Goal: Use online tool/utility: Utilize a website feature to perform a specific function

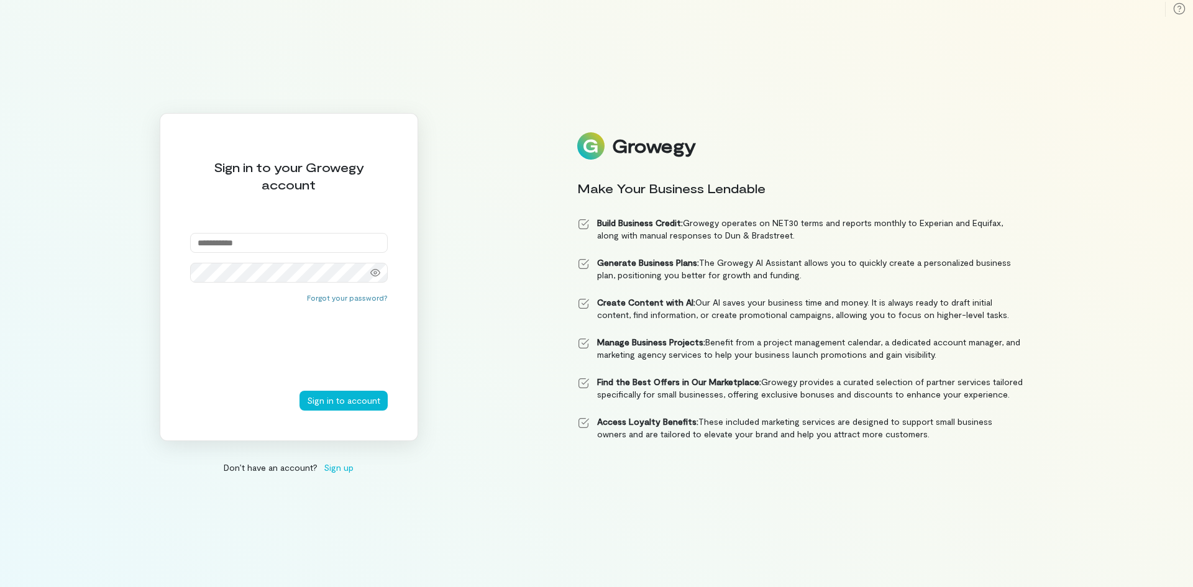
click at [239, 248] on input "email" at bounding box center [289, 243] width 198 height 20
type input "**********"
click at [300, 391] on button "Sign in to account" at bounding box center [344, 401] width 88 height 20
click at [370, 275] on icon at bounding box center [375, 273] width 10 height 10
click at [300, 391] on button "Sign in to account" at bounding box center [344, 401] width 88 height 20
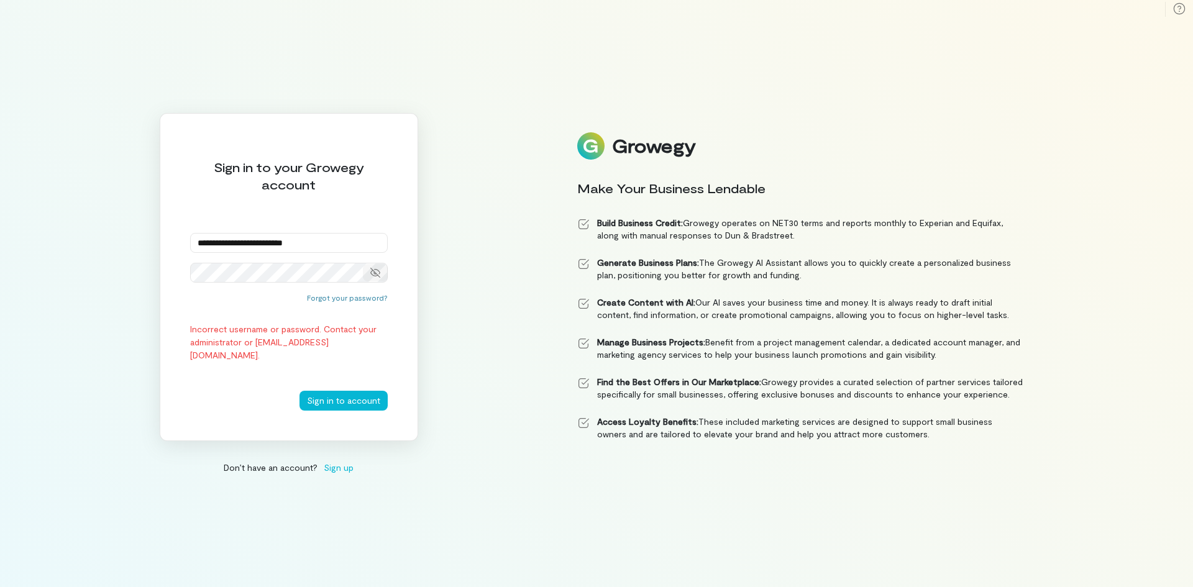
click at [375, 275] on icon at bounding box center [375, 273] width 10 height 10
click at [374, 275] on icon at bounding box center [375, 273] width 10 height 10
click at [359, 396] on button "Sign in to account" at bounding box center [344, 401] width 88 height 20
click at [300, 391] on button "Sign in to account" at bounding box center [344, 401] width 88 height 20
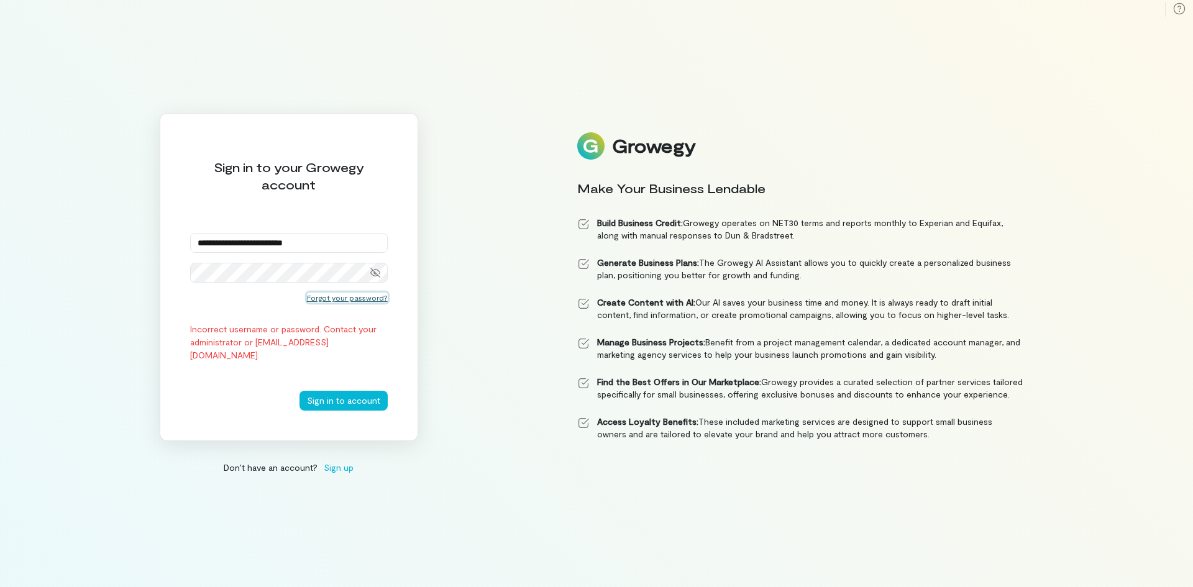
click at [349, 301] on button "Forgot your password?" at bounding box center [347, 298] width 81 height 10
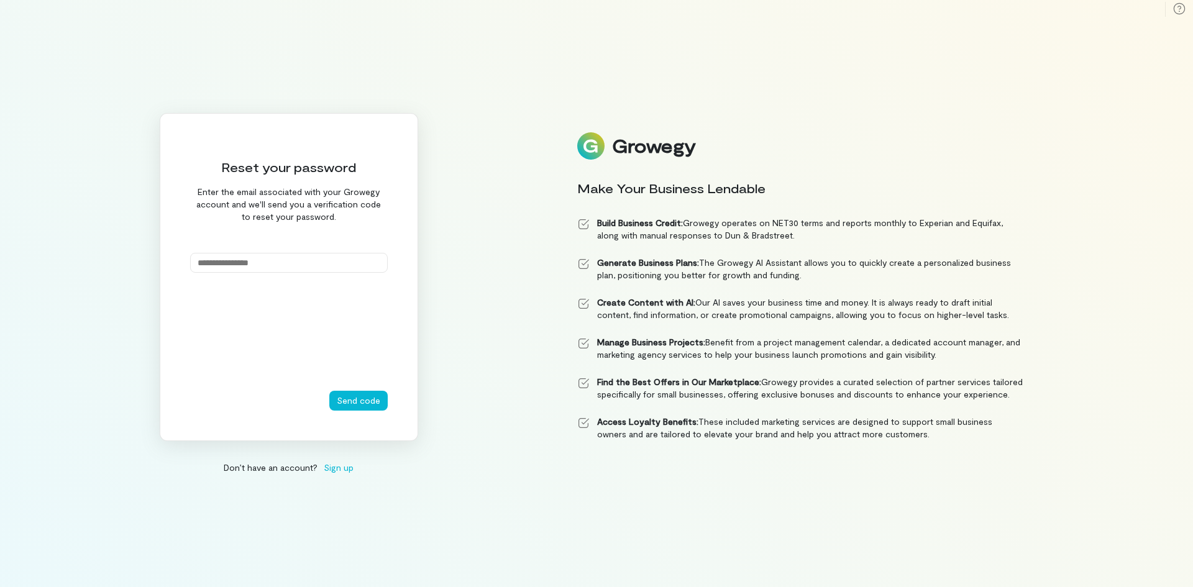
click at [327, 271] on input "email" at bounding box center [289, 263] width 198 height 20
type input "**********"
click at [356, 410] on button "Send code" at bounding box center [358, 401] width 58 height 20
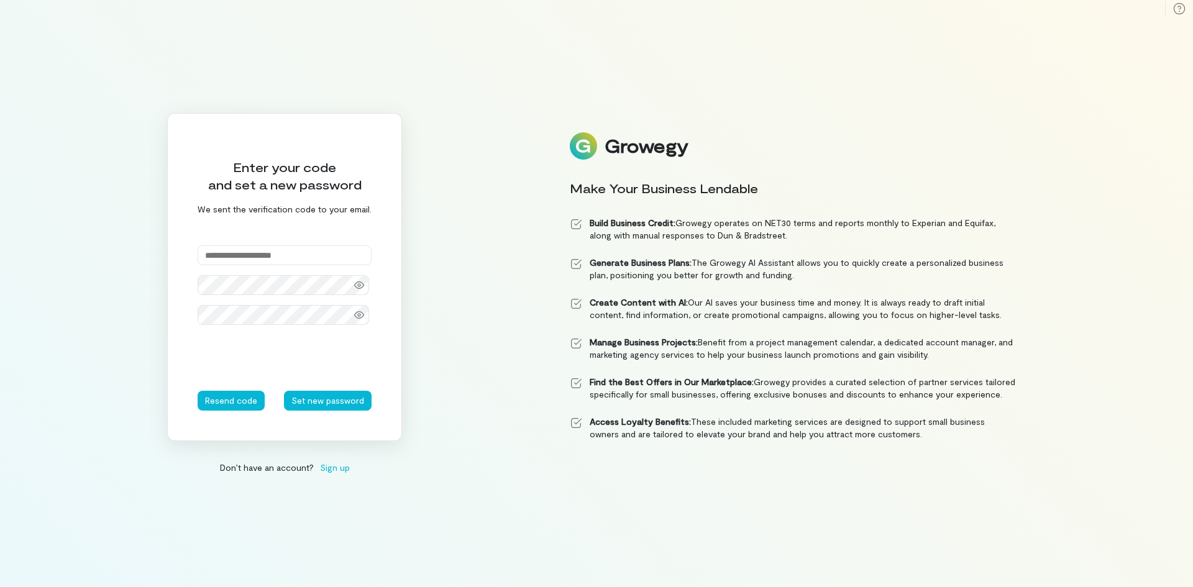
click at [246, 247] on input "text" at bounding box center [285, 255] width 174 height 20
paste input "******"
type input "******"
click at [321, 401] on button "Set new password" at bounding box center [328, 401] width 88 height 20
click at [362, 308] on div at bounding box center [359, 314] width 25 height 17
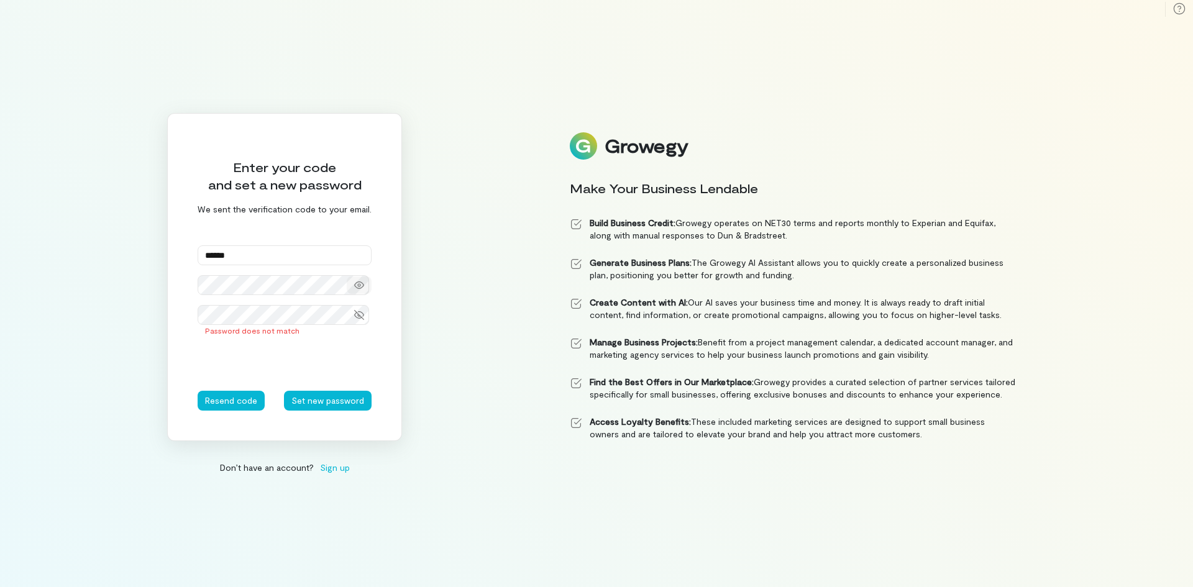
click at [357, 288] on icon at bounding box center [359, 285] width 10 height 7
click at [310, 401] on button "Set new password" at bounding box center [328, 401] width 88 height 20
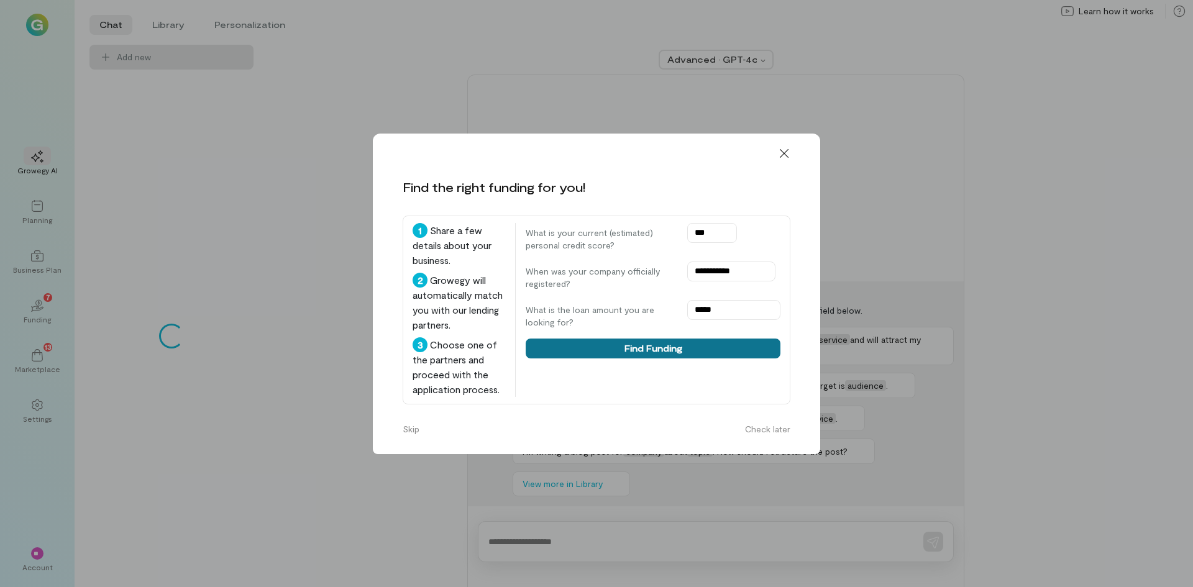
click at [668, 349] on button "Find Funding" at bounding box center [653, 349] width 255 height 20
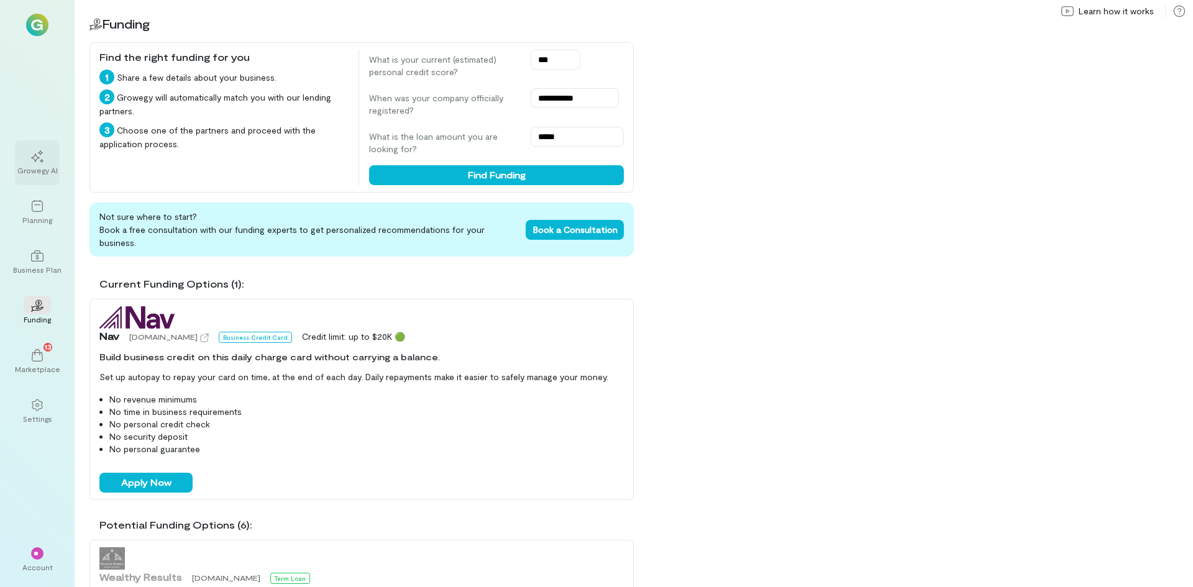
click at [44, 165] on div "Growegy AI" at bounding box center [37, 170] width 40 height 10
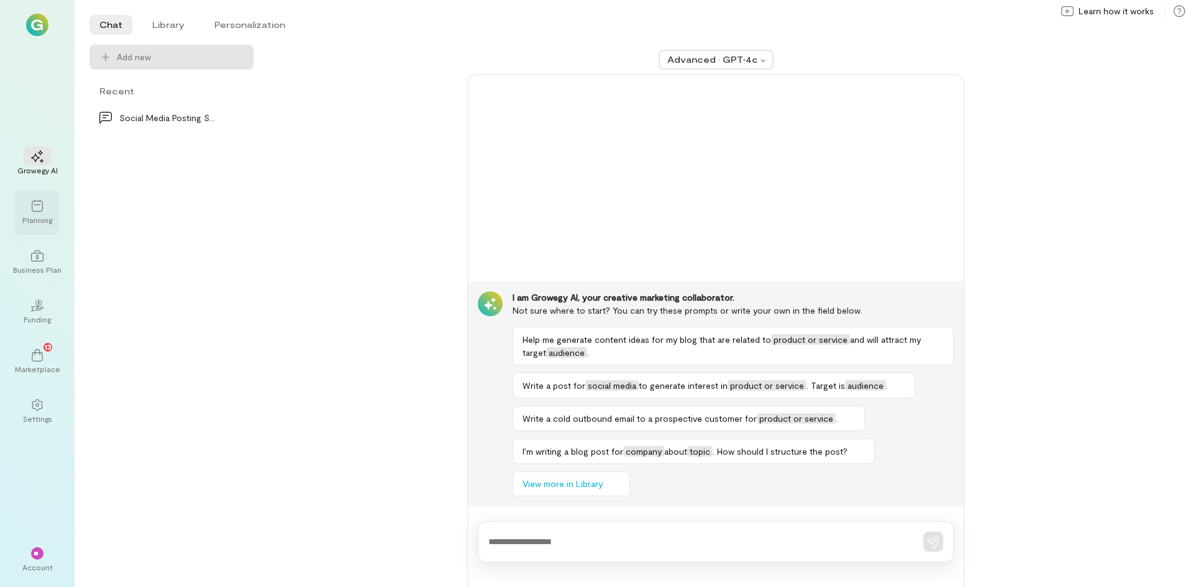
click at [39, 228] on div "Planning" at bounding box center [37, 212] width 45 height 45
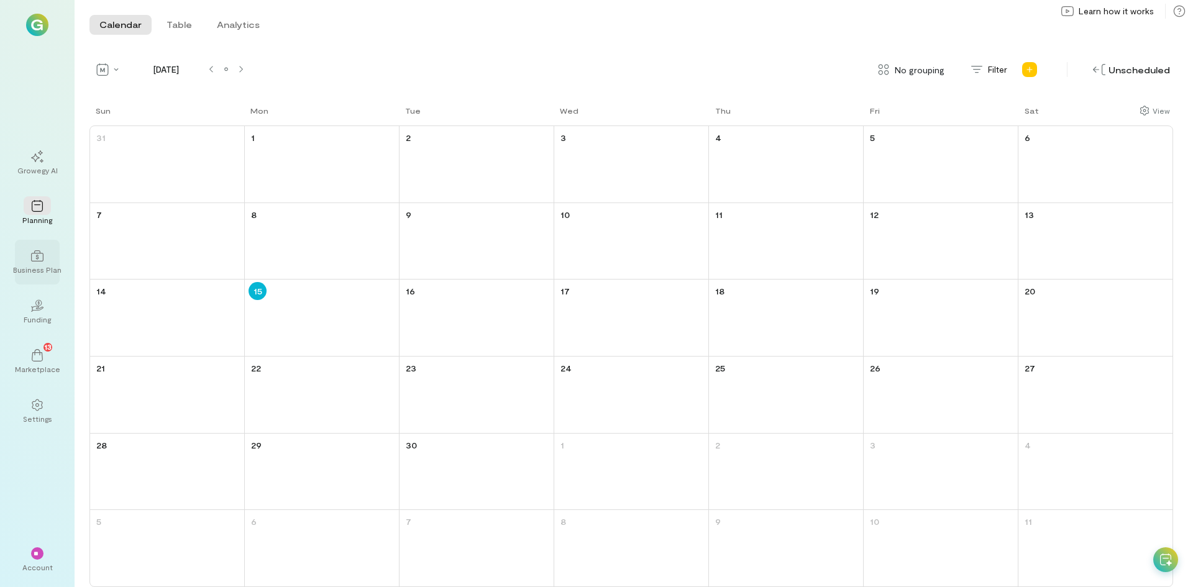
click at [50, 277] on div "Business Plan" at bounding box center [37, 262] width 45 height 45
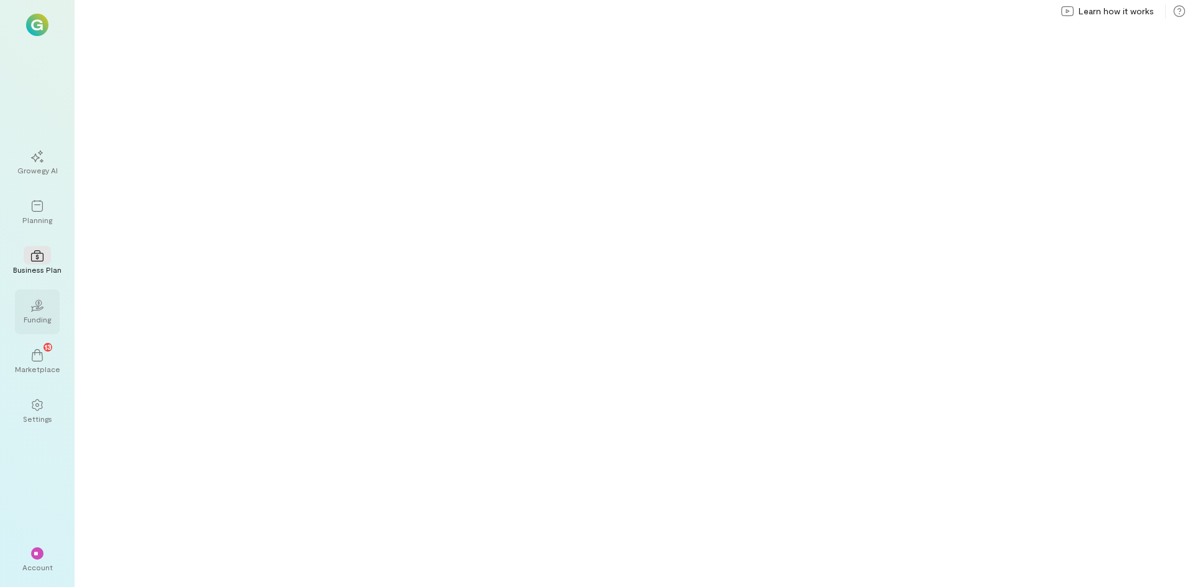
click at [47, 313] on div "02" at bounding box center [37, 305] width 27 height 19
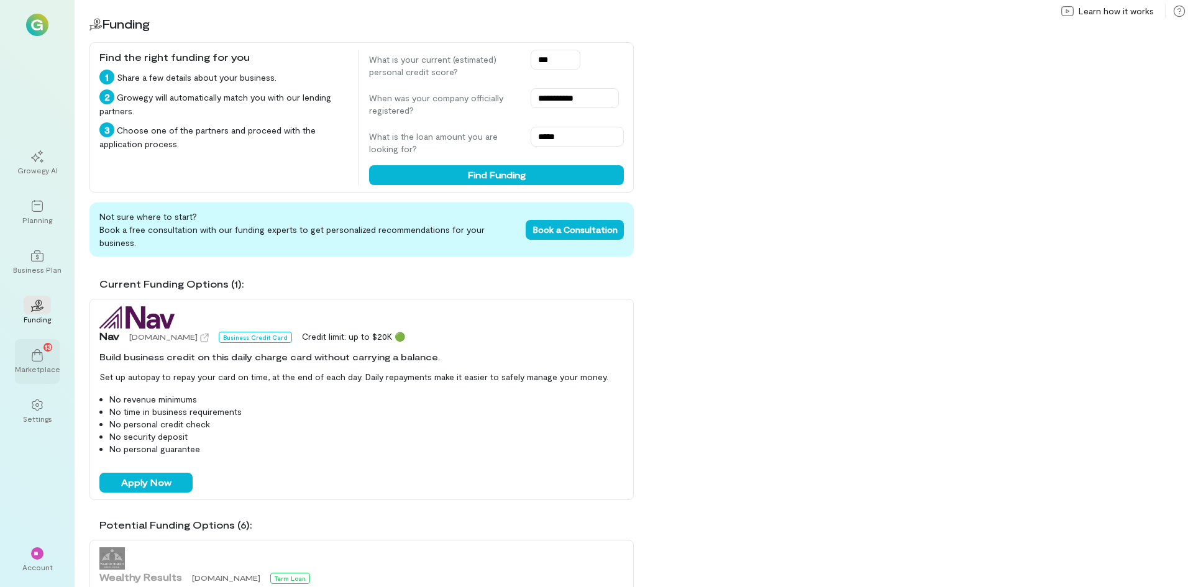
click at [51, 349] on span "13" at bounding box center [48, 346] width 7 height 11
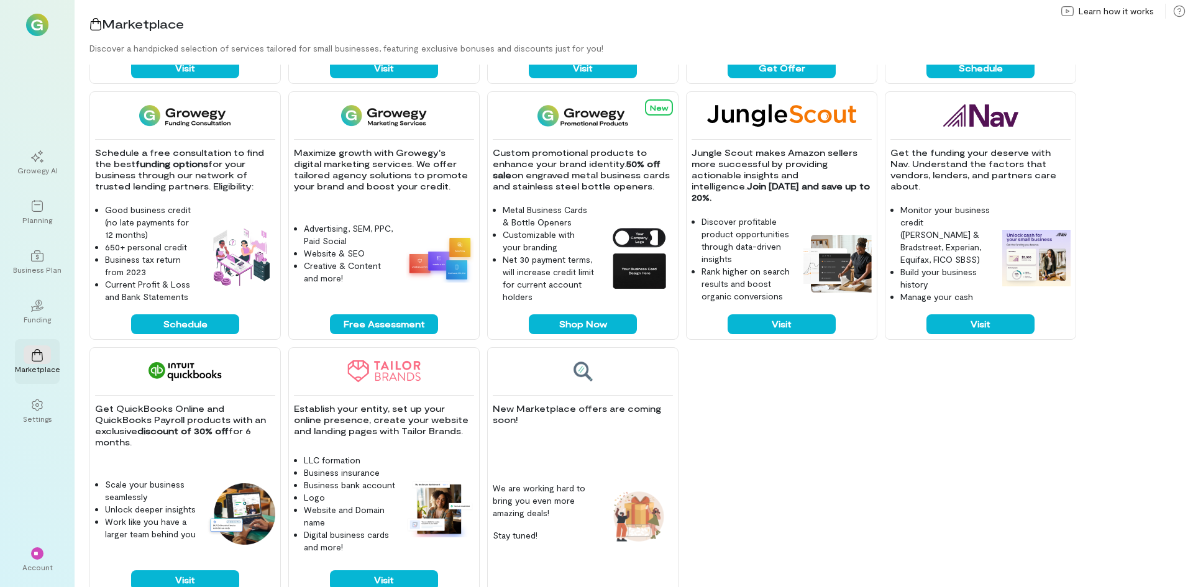
scroll to position [249, 0]
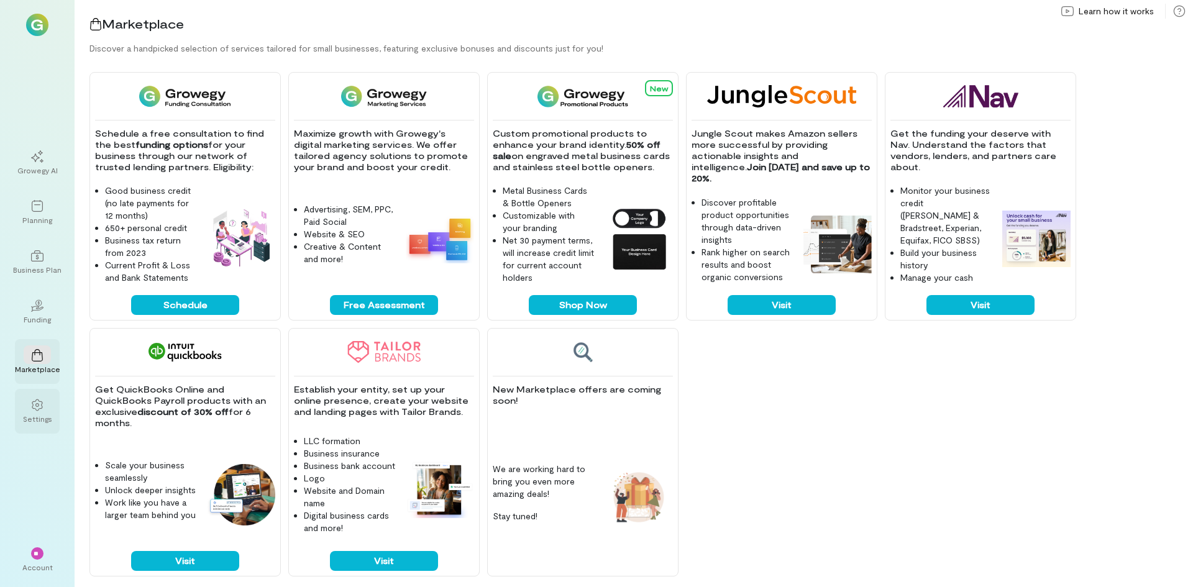
click at [51, 403] on div "Settings" at bounding box center [37, 411] width 45 height 45
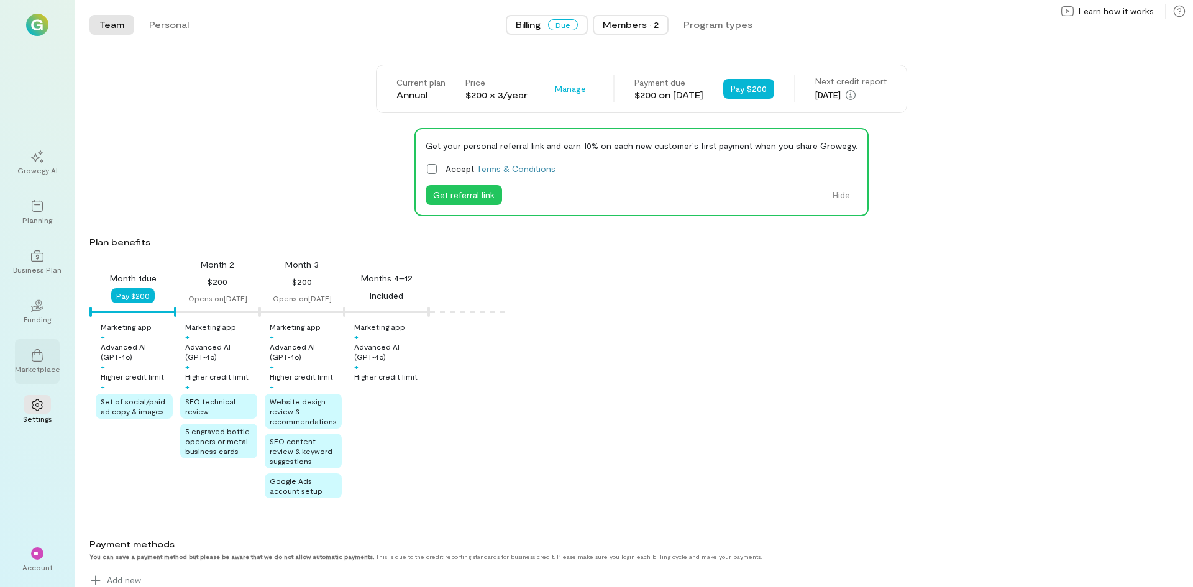
click at [630, 30] on div "Members · 2" at bounding box center [631, 25] width 56 height 12
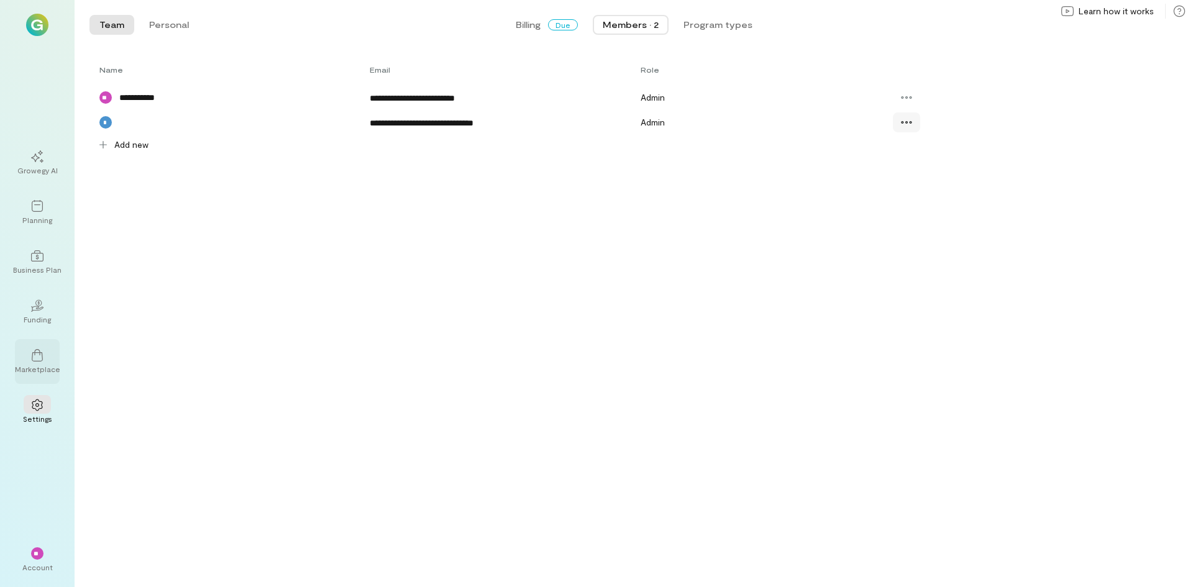
click at [911, 124] on icon at bounding box center [906, 122] width 12 height 12
click at [106, 118] on div "*" at bounding box center [105, 122] width 12 height 12
click at [547, 29] on div "Billing Due" at bounding box center [547, 25] width 62 height 12
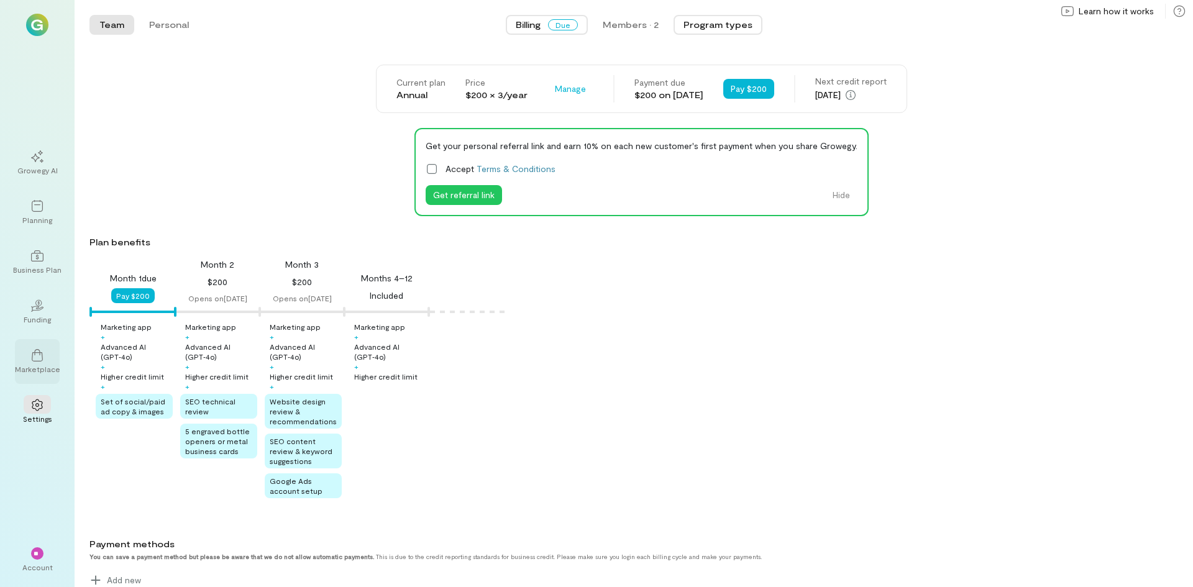
click at [715, 24] on button "Program types" at bounding box center [718, 25] width 89 height 20
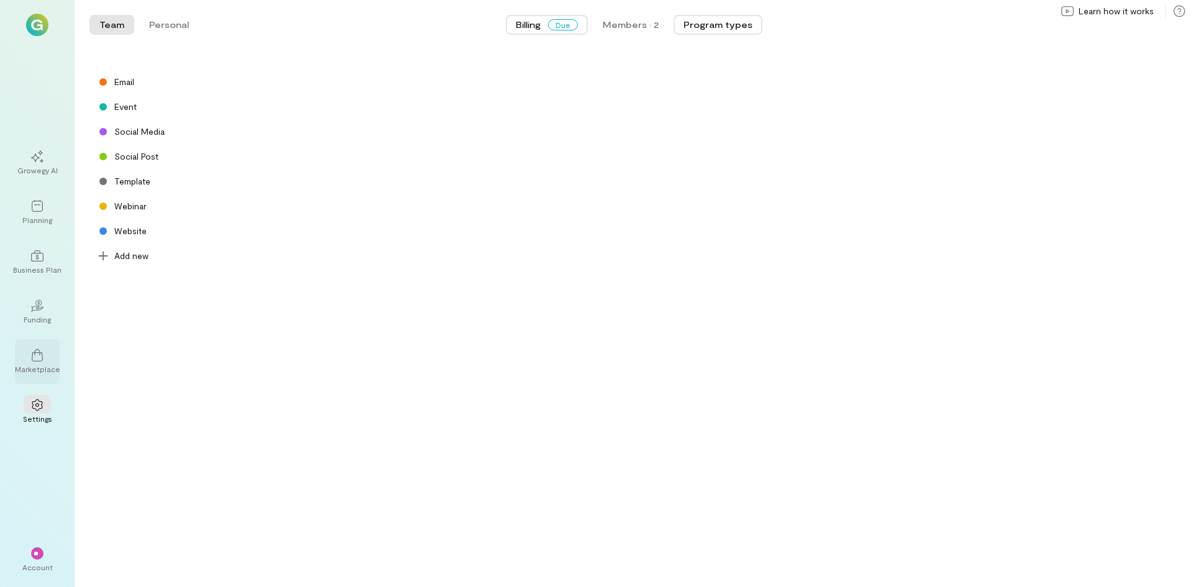
click at [511, 22] on button "Billing Due" at bounding box center [547, 25] width 82 height 20
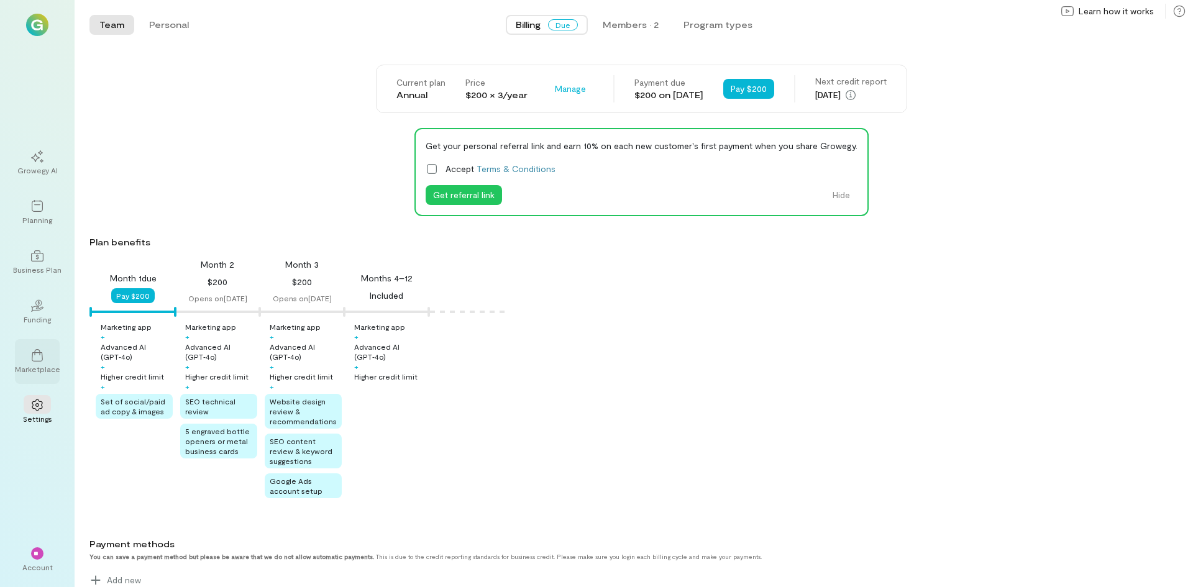
click at [162, 14] on div "Team Personal" at bounding box center [143, 24] width 109 height 25
click at [163, 25] on button "Personal" at bounding box center [169, 25] width 60 height 20
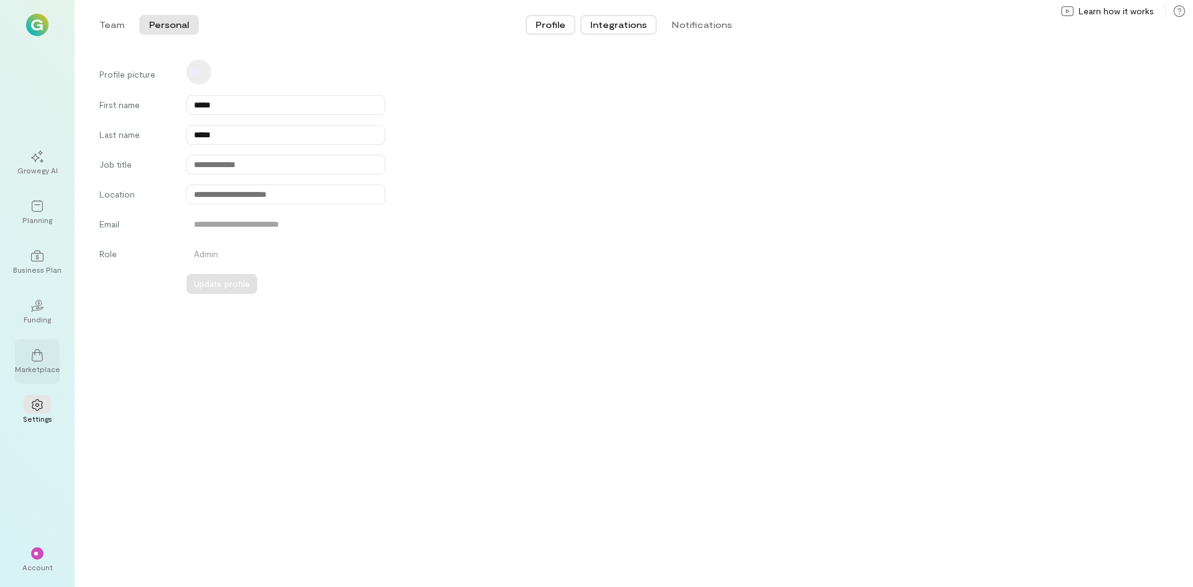
click at [608, 24] on button "Integrations" at bounding box center [618, 25] width 76 height 20
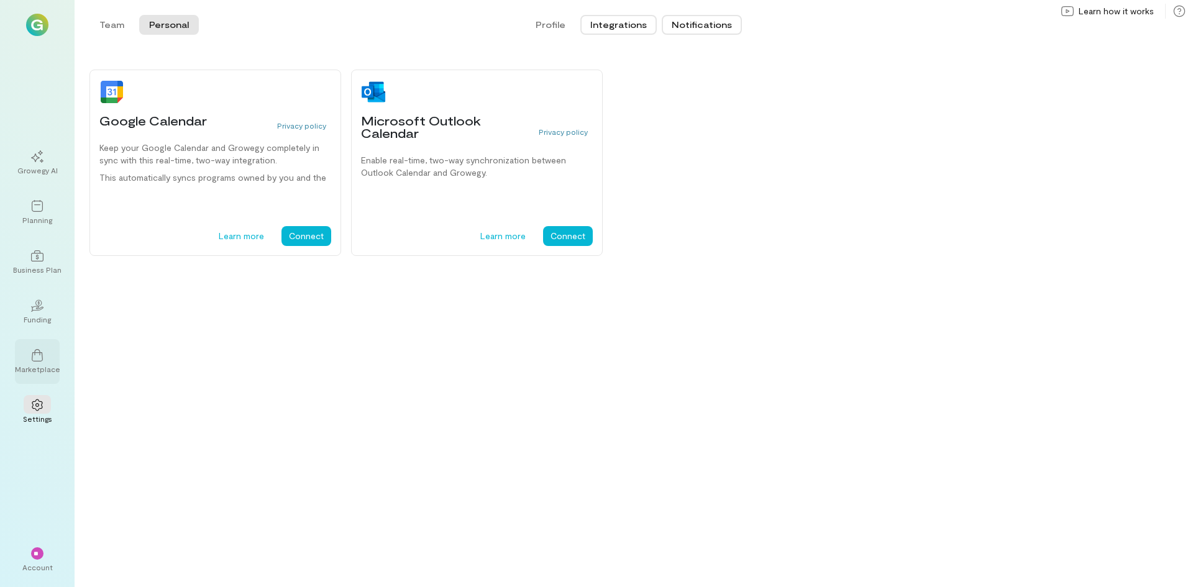
click at [705, 23] on button "Notifications" at bounding box center [702, 25] width 80 height 20
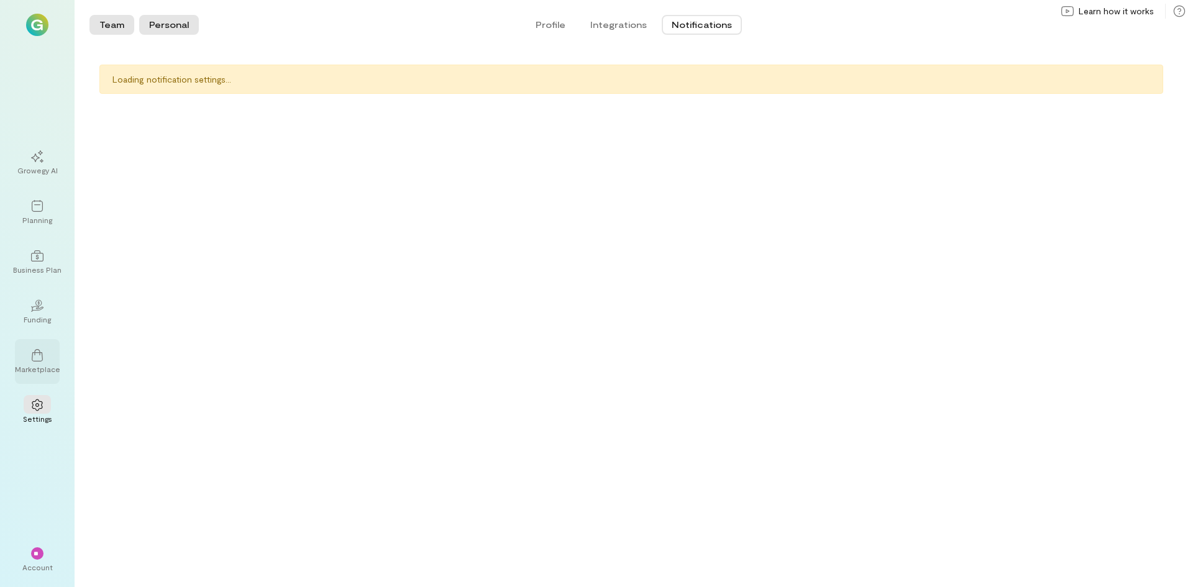
click at [103, 22] on button "Team" at bounding box center [111, 25] width 45 height 20
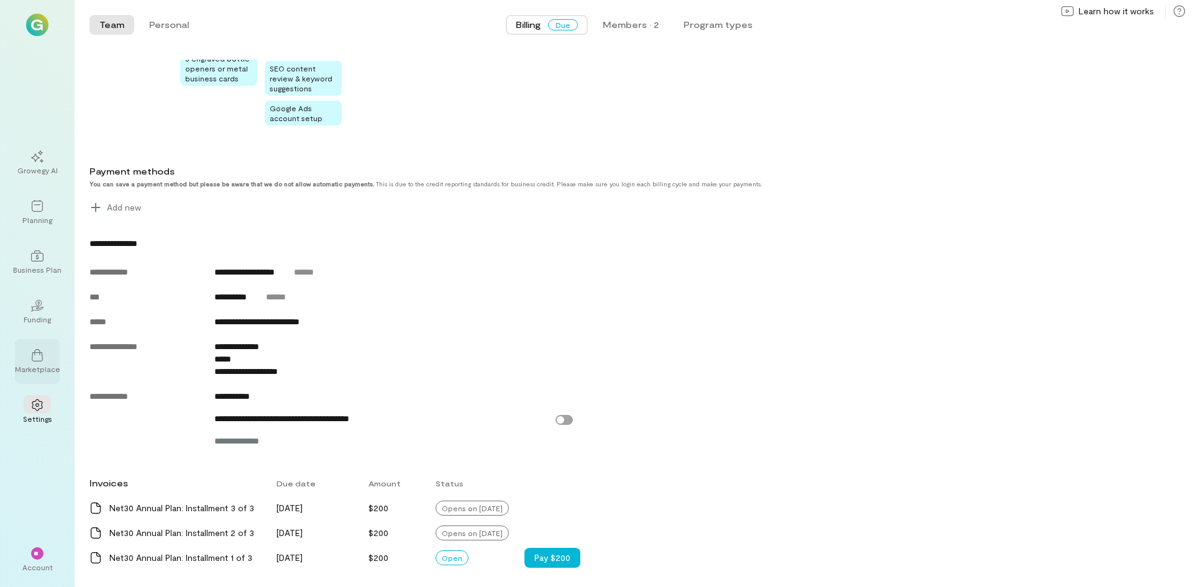
scroll to position [401, 0]
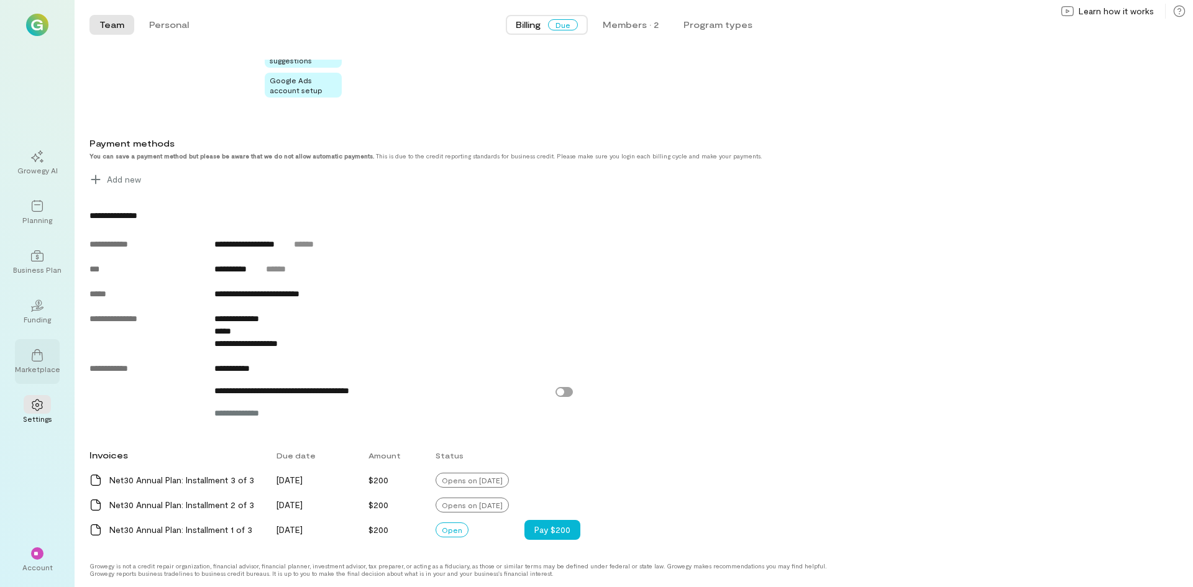
click at [39, 352] on icon at bounding box center [37, 355] width 11 height 12
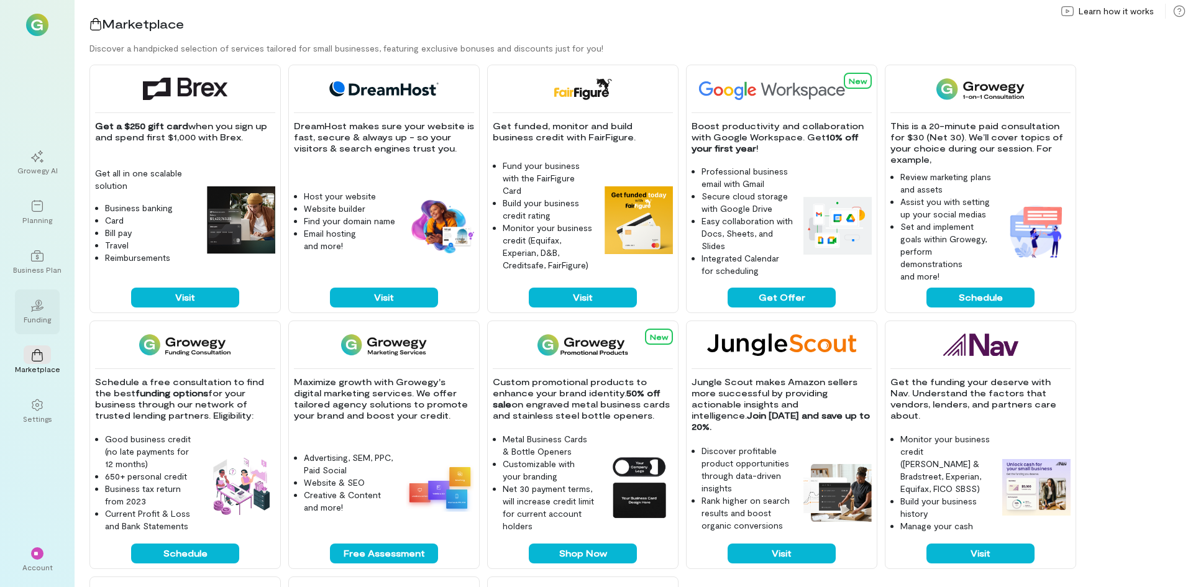
click at [37, 310] on icon at bounding box center [37, 309] width 14 height 6
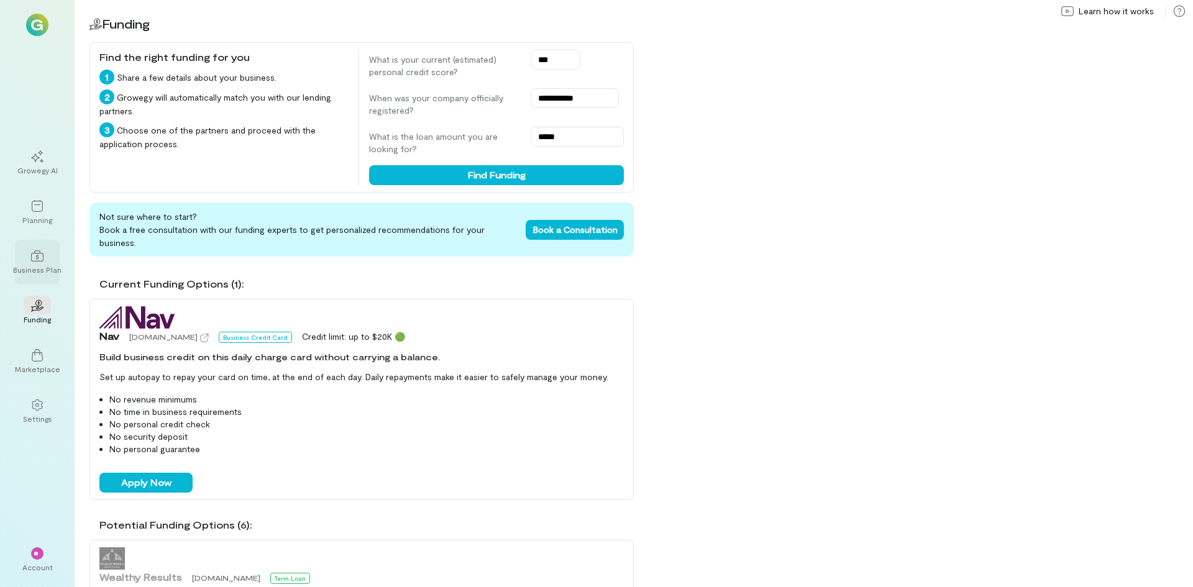
click at [40, 258] on icon at bounding box center [37, 256] width 12 height 12
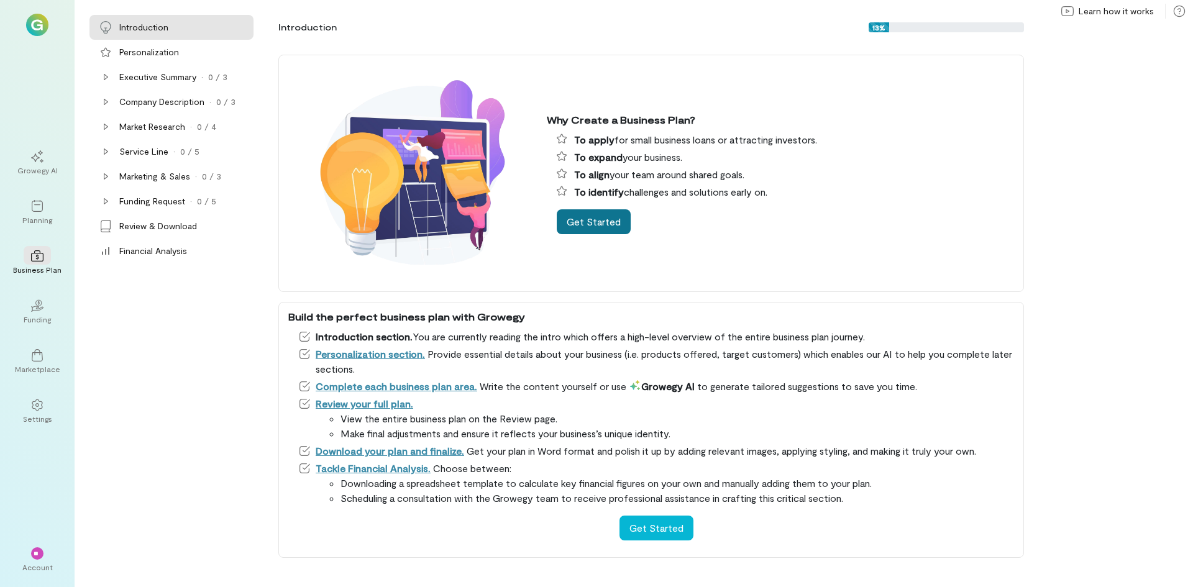
click at [606, 220] on button "Get Started" at bounding box center [594, 221] width 74 height 25
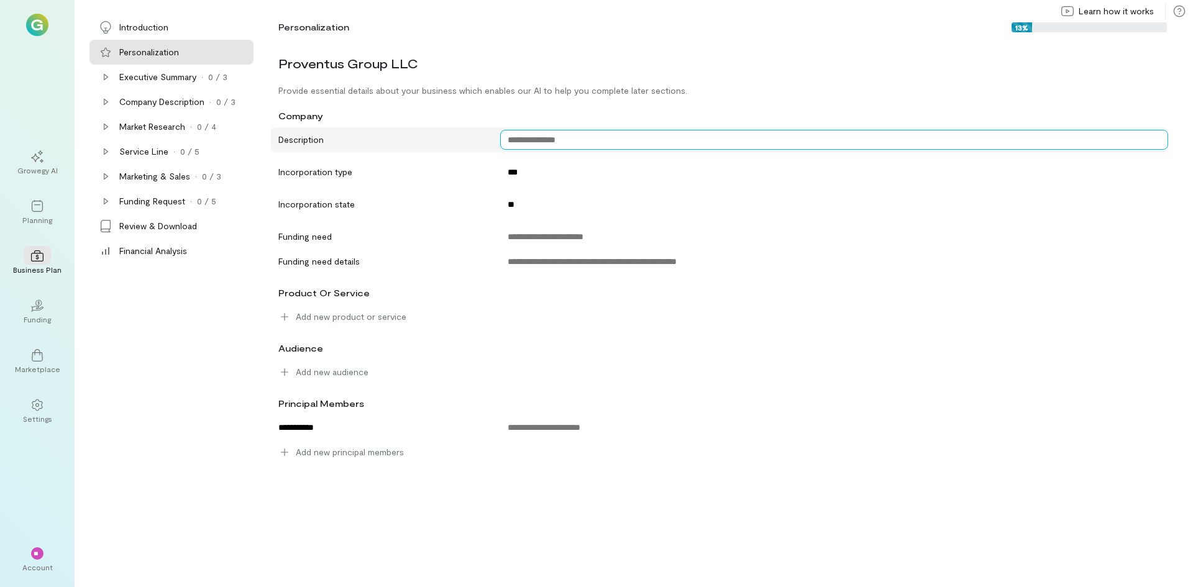
click at [558, 136] on textarea at bounding box center [834, 140] width 668 height 20
type textarea "**********"
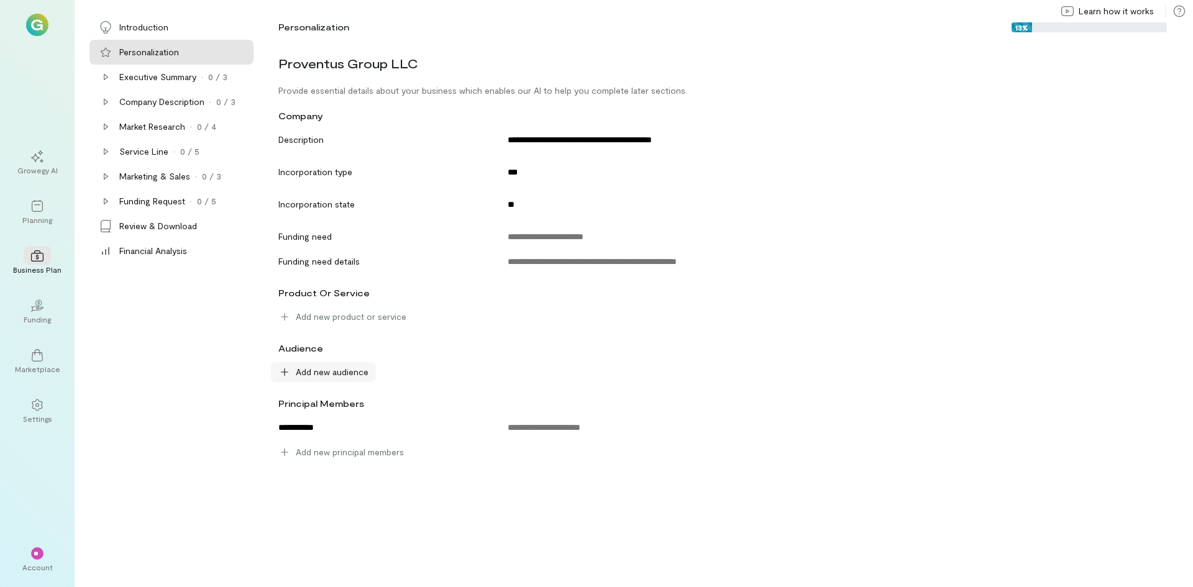
click at [347, 379] on div "Add new audience" at bounding box center [323, 372] width 105 height 20
click at [354, 373] on span "Add new audience" at bounding box center [332, 372] width 73 height 12
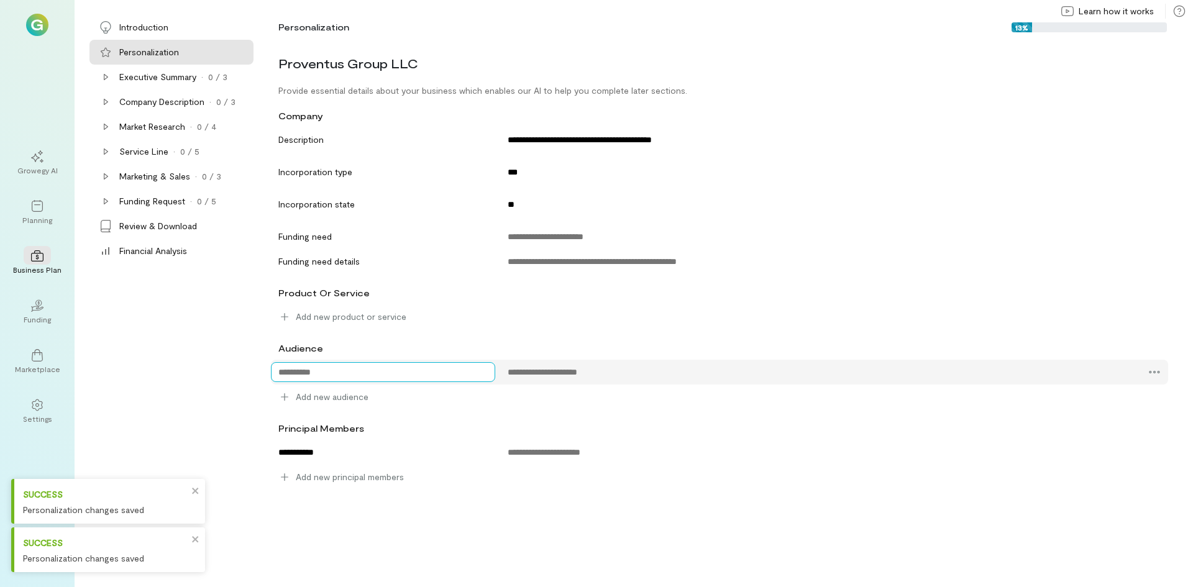
click at [351, 373] on textarea at bounding box center [383, 372] width 224 height 20
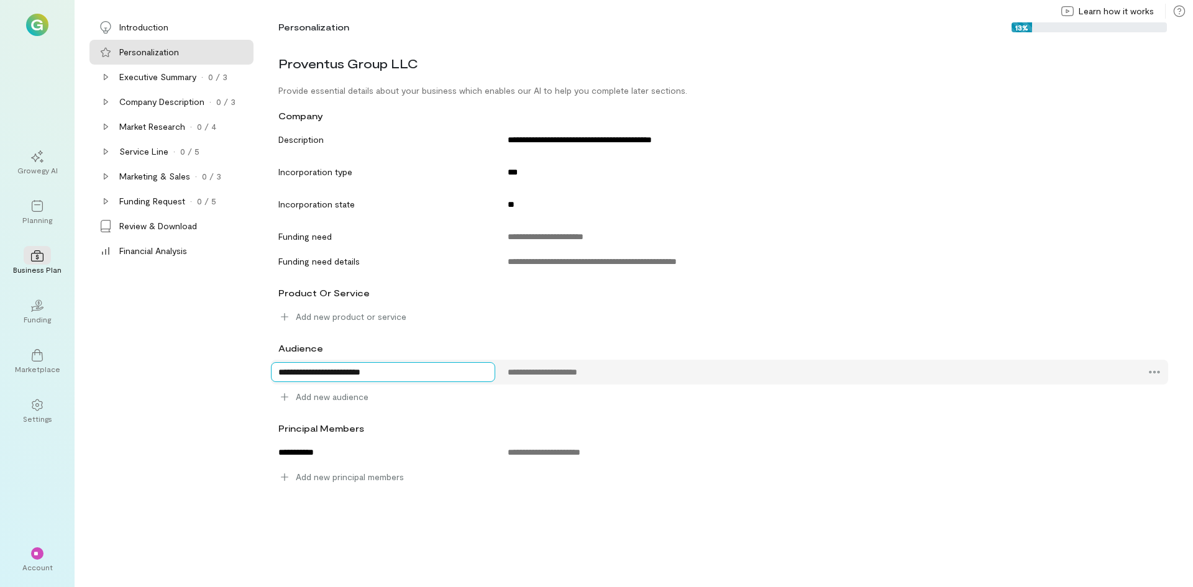
type textarea "**********"
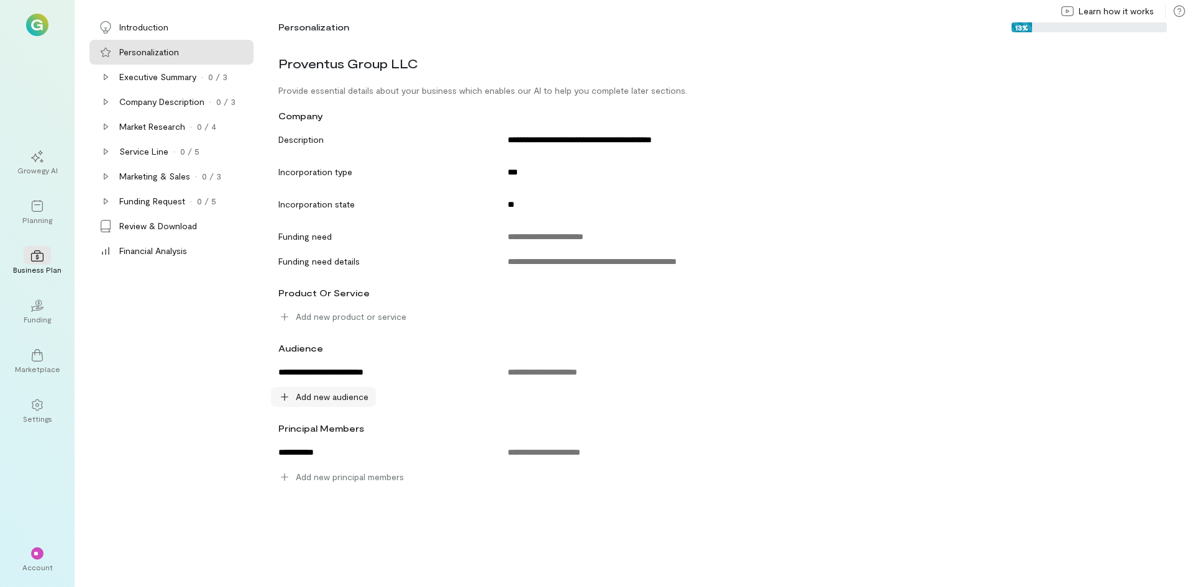
click at [347, 396] on span "Add new audience" at bounding box center [332, 397] width 73 height 12
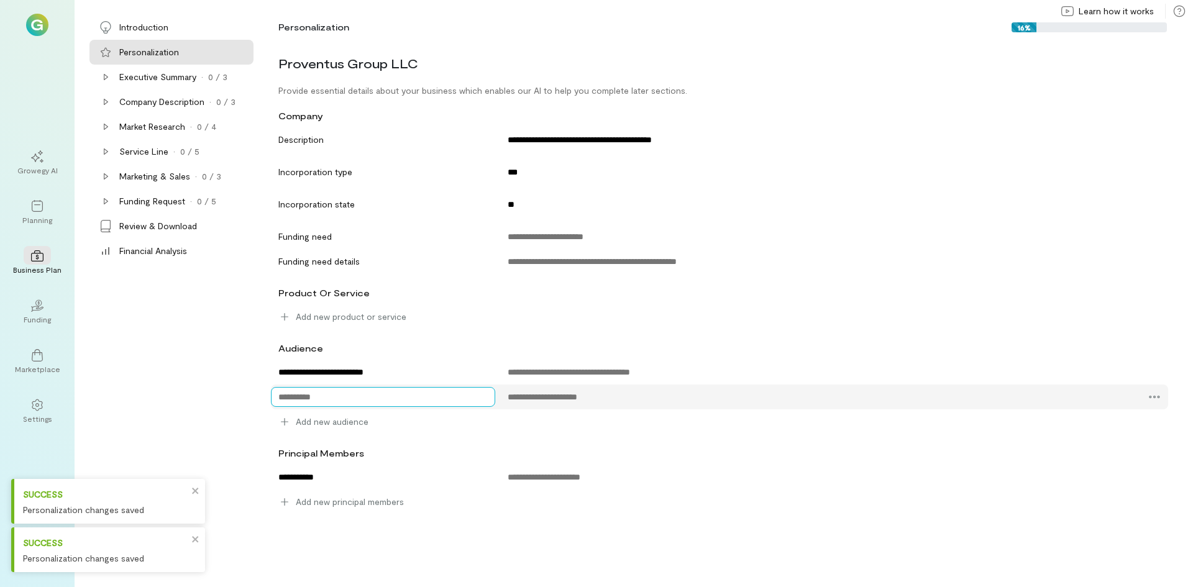
click at [354, 390] on textarea at bounding box center [383, 397] width 224 height 20
type textarea "*"
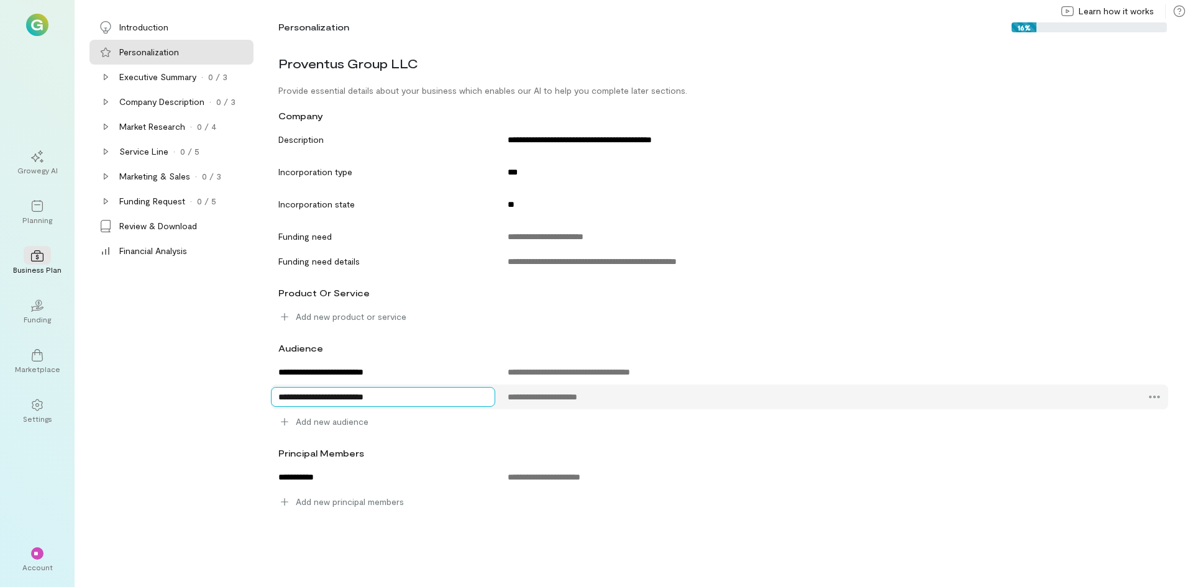
type textarea "**********"
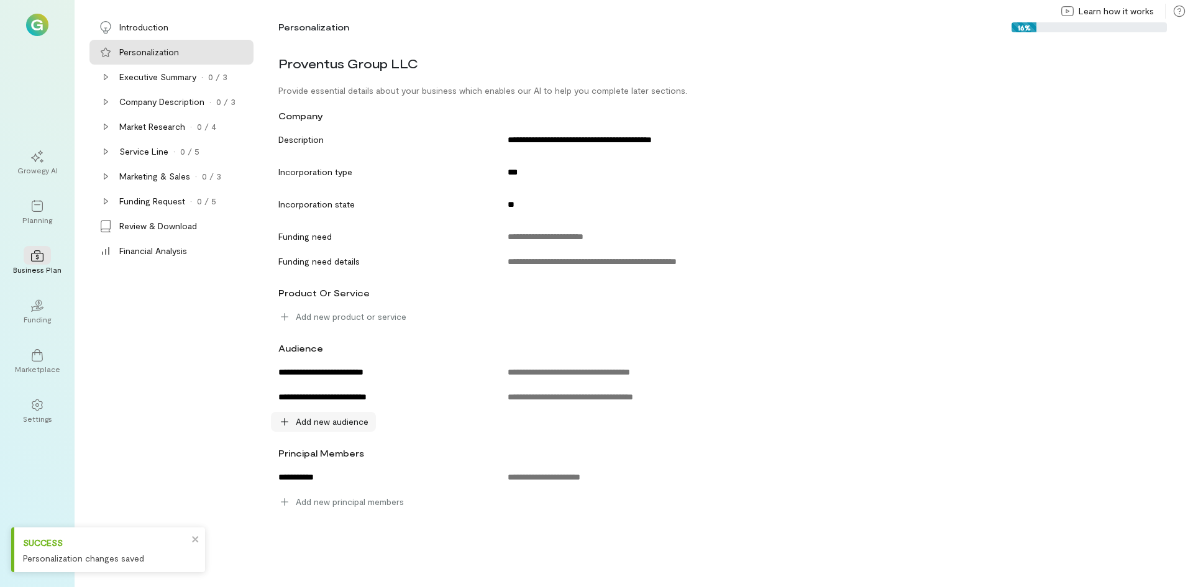
click at [352, 414] on div "Add new audience" at bounding box center [323, 422] width 105 height 20
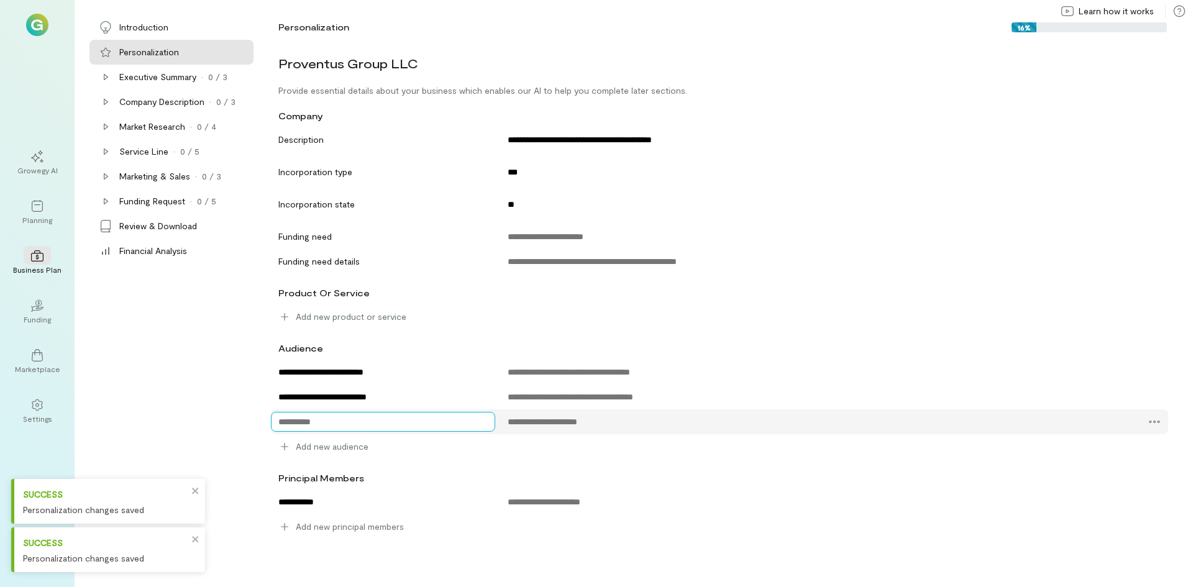
click at [370, 416] on textarea at bounding box center [383, 422] width 224 height 20
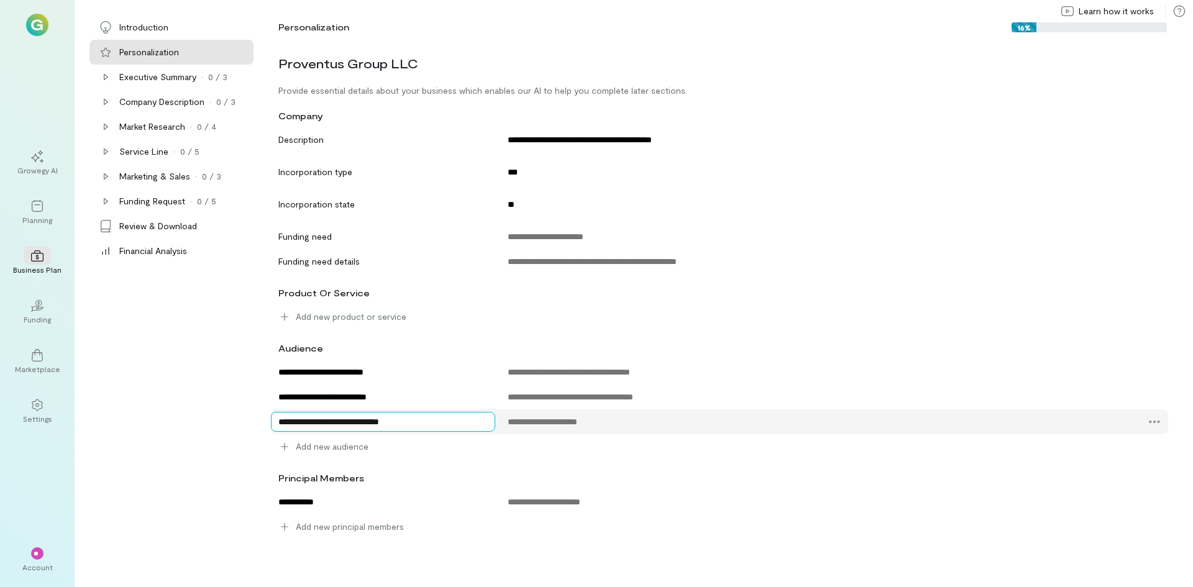
type textarea "**********"
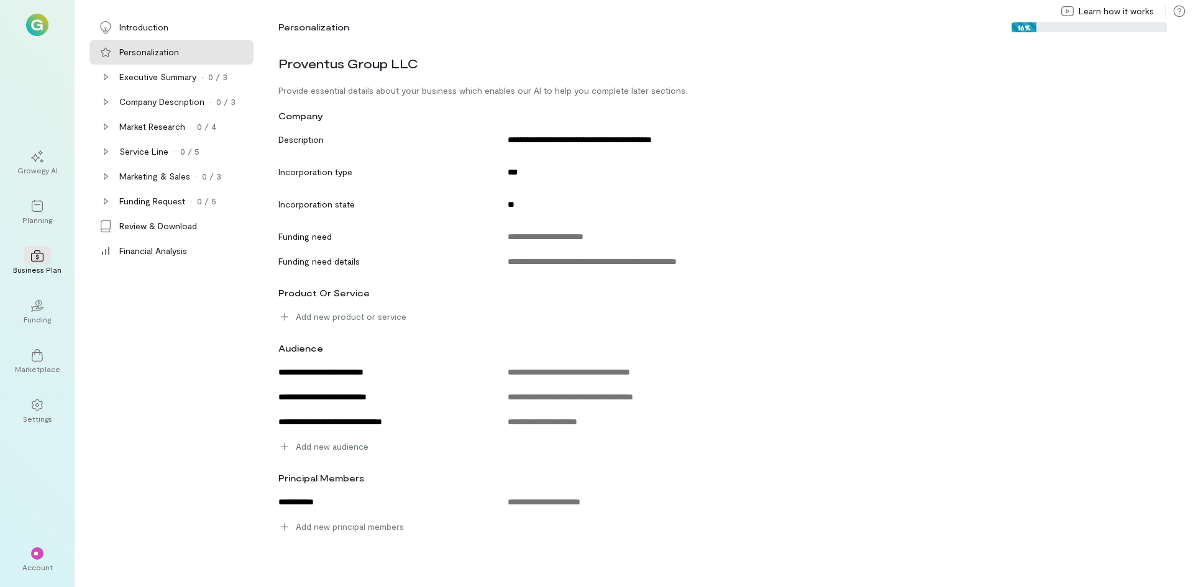
click at [163, 400] on div "Introduction Personalization Executive Summary · 0 / 3 Company Description · 0 …" at bounding box center [171, 301] width 169 height 572
click at [203, 71] on div "·" at bounding box center [202, 77] width 2 height 12
click at [222, 74] on div "0 / 3" at bounding box center [217, 77] width 19 height 12
click at [60, 221] on div "Growegy AI Planning Business Plan 02 Funding Marketplace Settings ** Account" at bounding box center [37, 293] width 75 height 587
click at [42, 220] on div "Planning" at bounding box center [37, 220] width 30 height 10
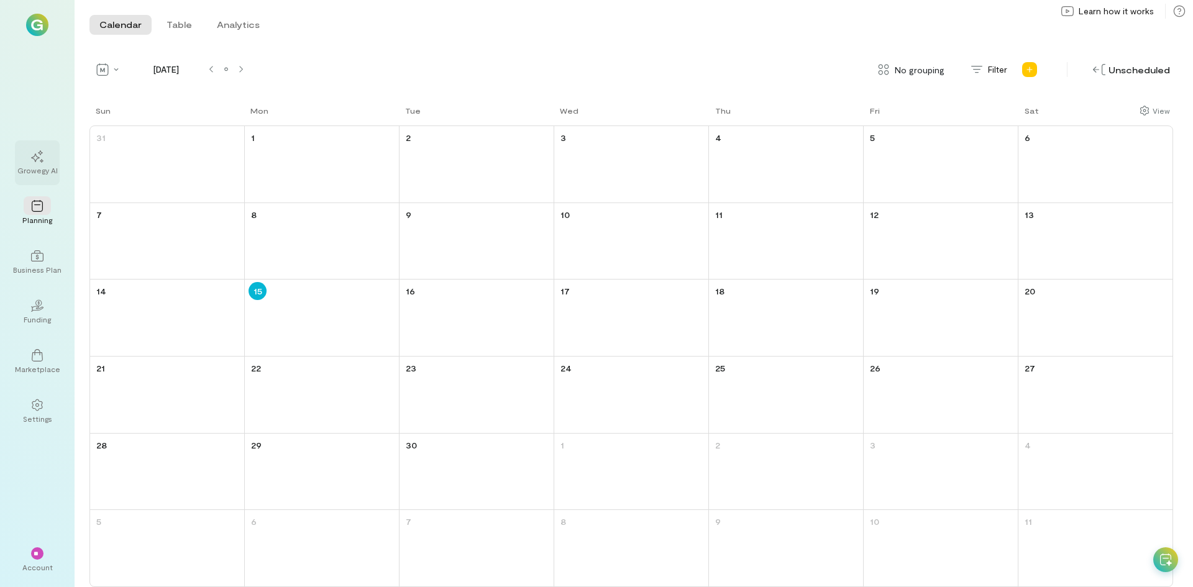
click at [50, 174] on div "Growegy AI" at bounding box center [37, 170] width 40 height 10
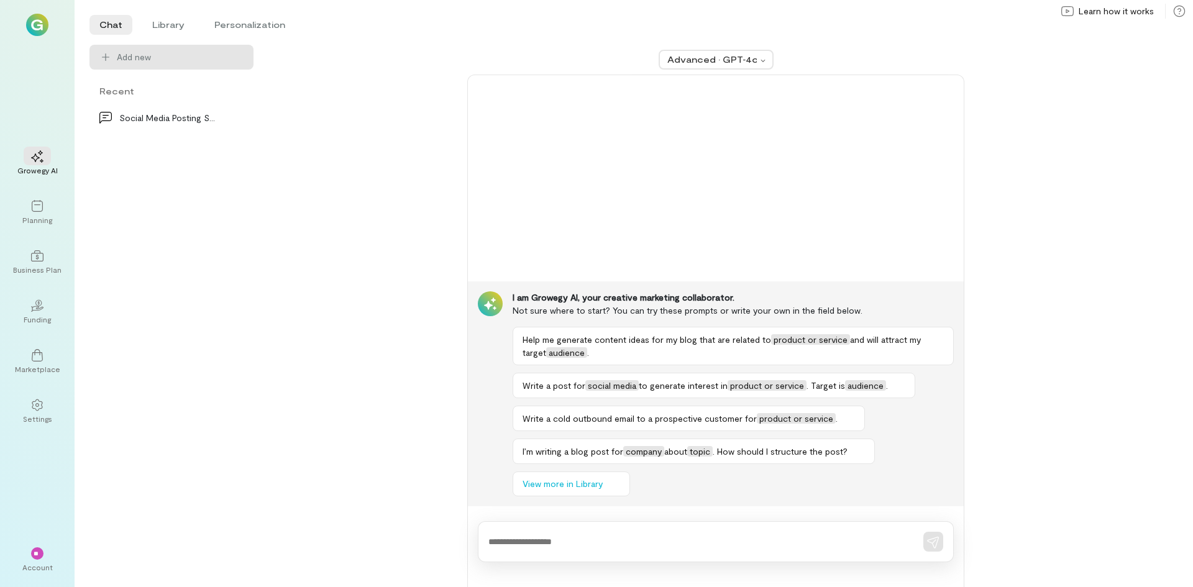
click at [24, 28] on div at bounding box center [37, 25] width 45 height 22
click at [40, 20] on img at bounding box center [37, 25] width 22 height 22
click at [34, 551] on span "**" at bounding box center [37, 553] width 7 height 7
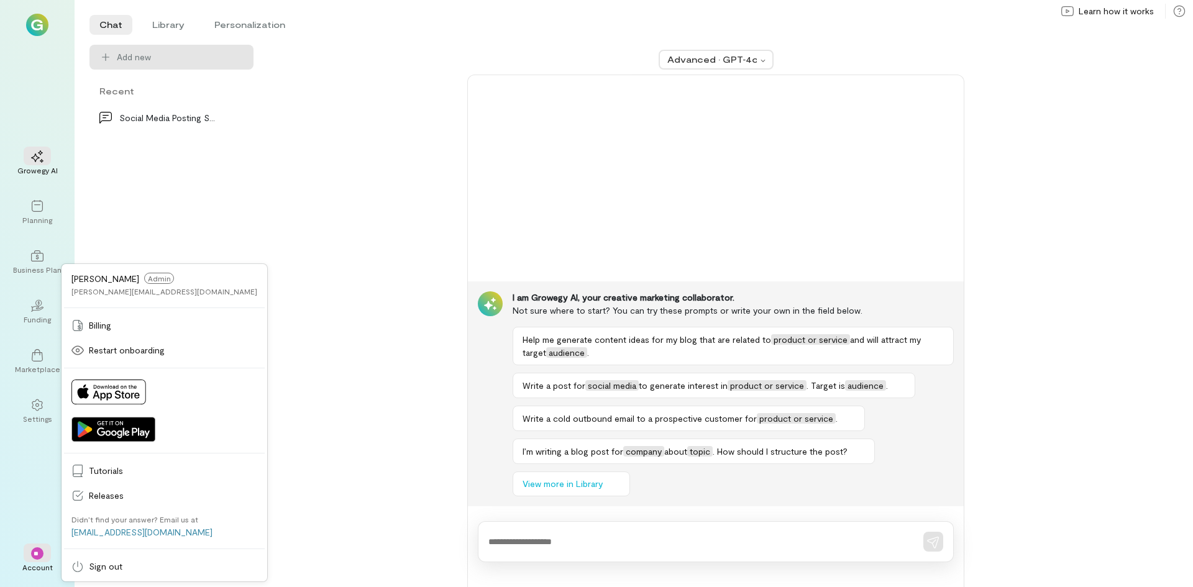
click at [403, 234] on div "Advanced · GPT‑4o I am Growegy AI, your creative marketing collaborator. Not su…" at bounding box center [715, 316] width 895 height 542
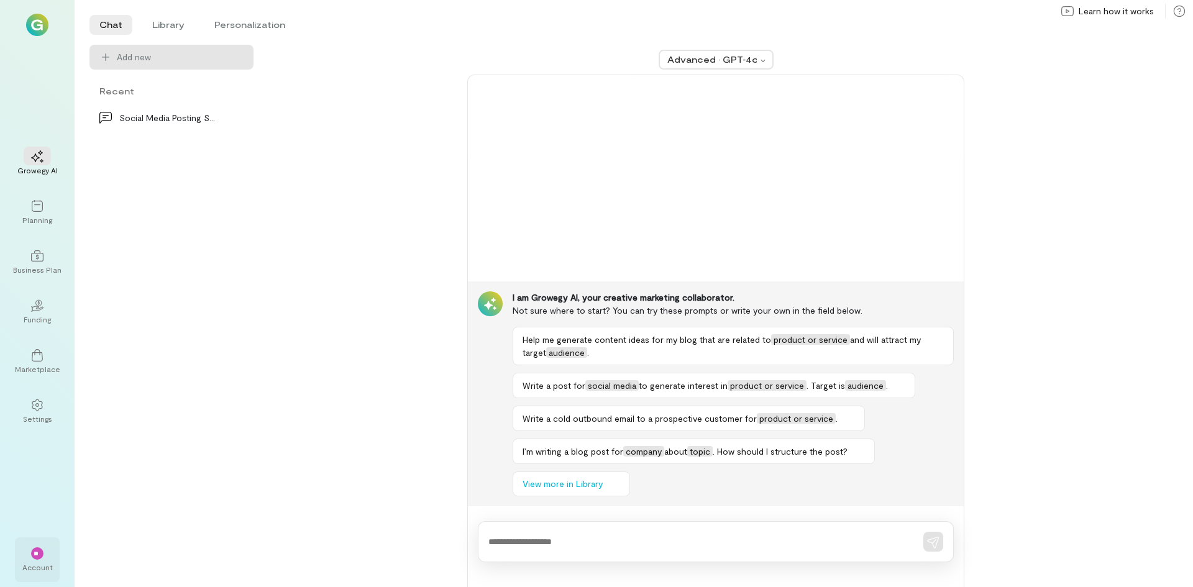
click at [22, 565] on div "** Account" at bounding box center [37, 560] width 45 height 45
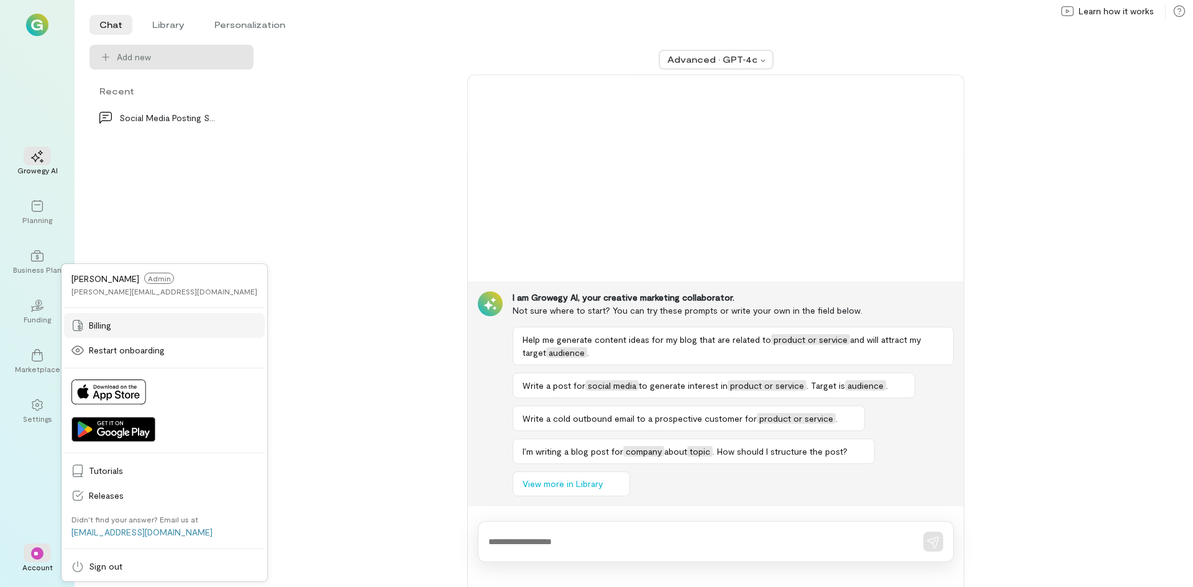
click at [139, 332] on link "Billing" at bounding box center [164, 325] width 201 height 25
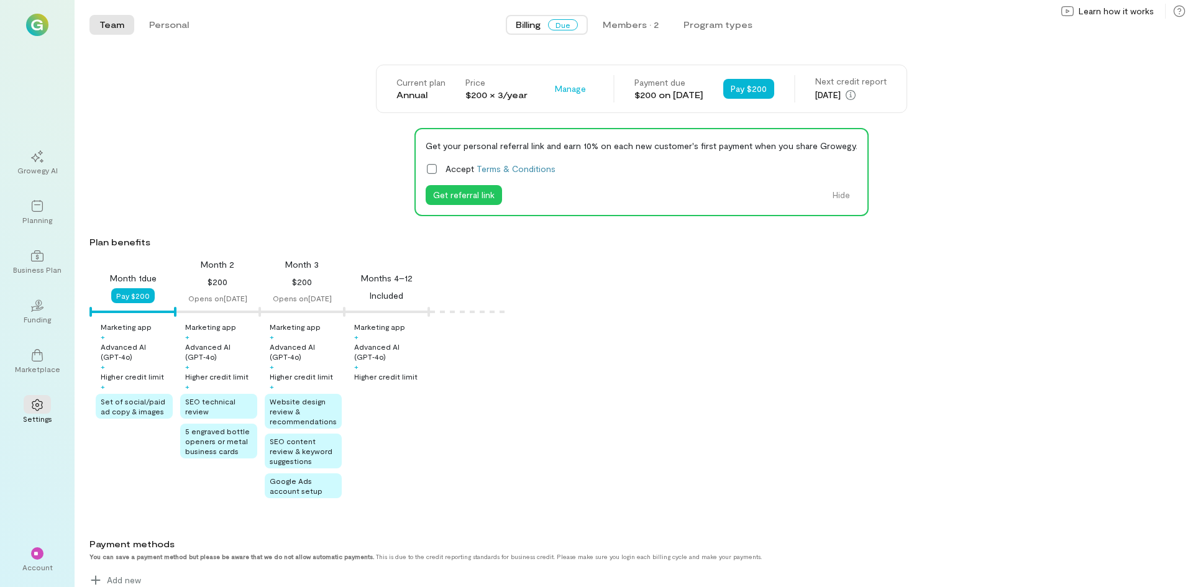
click at [35, 19] on img at bounding box center [37, 25] width 22 height 22
click at [40, 20] on img at bounding box center [37, 25] width 22 height 22
click at [40, 21] on img at bounding box center [37, 25] width 22 height 22
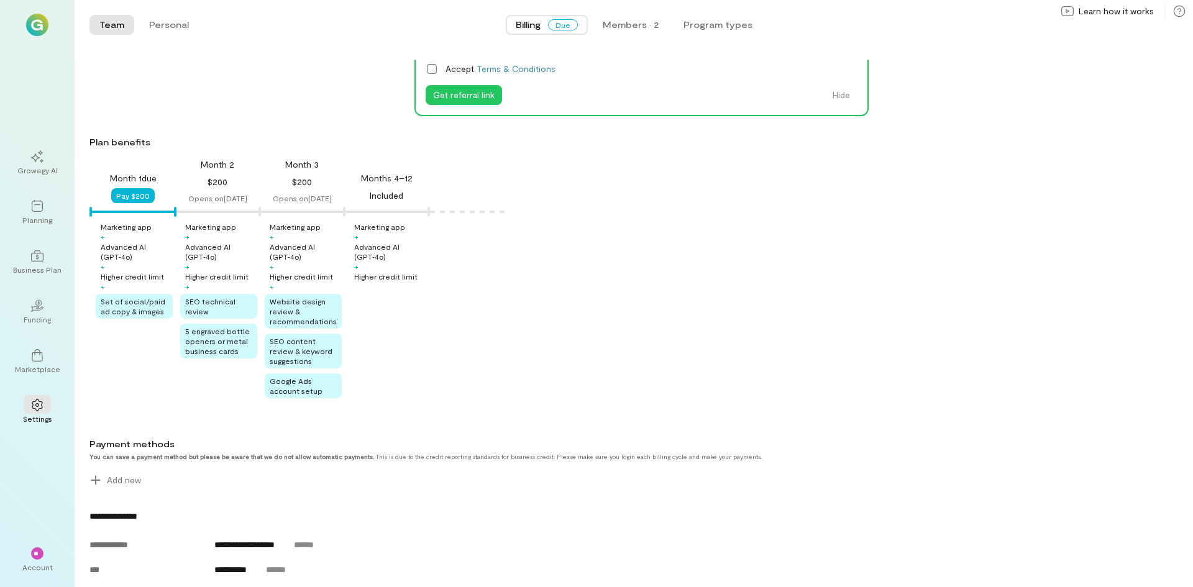
scroll to position [90, 0]
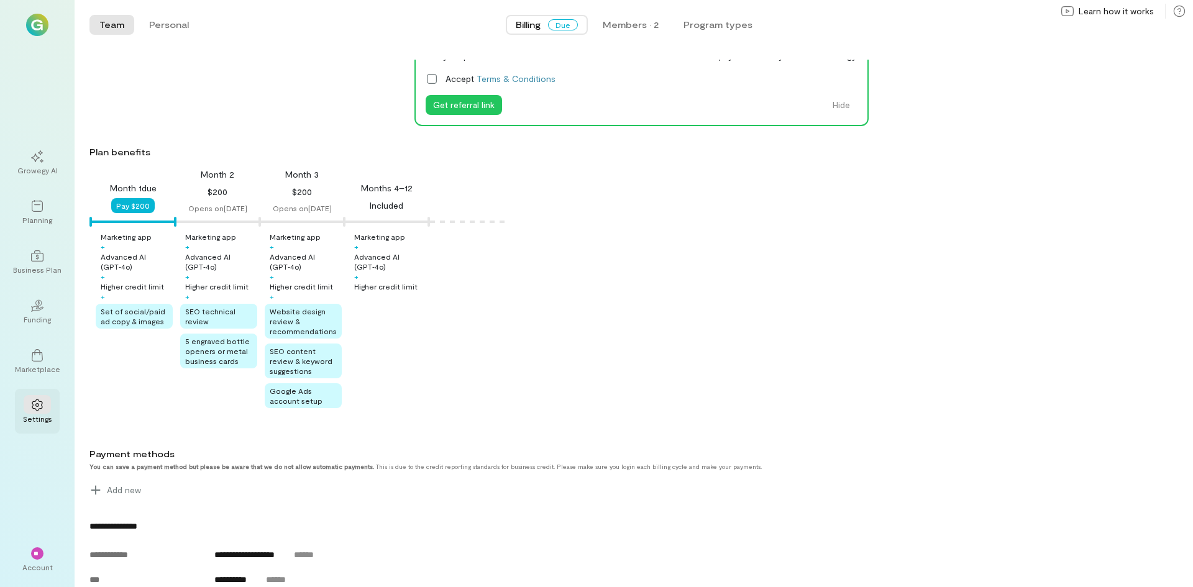
click at [36, 414] on div "Settings" at bounding box center [37, 419] width 29 height 10
click at [527, 26] on span "Billing" at bounding box center [528, 25] width 25 height 12
click at [38, 357] on icon at bounding box center [37, 355] width 12 height 12
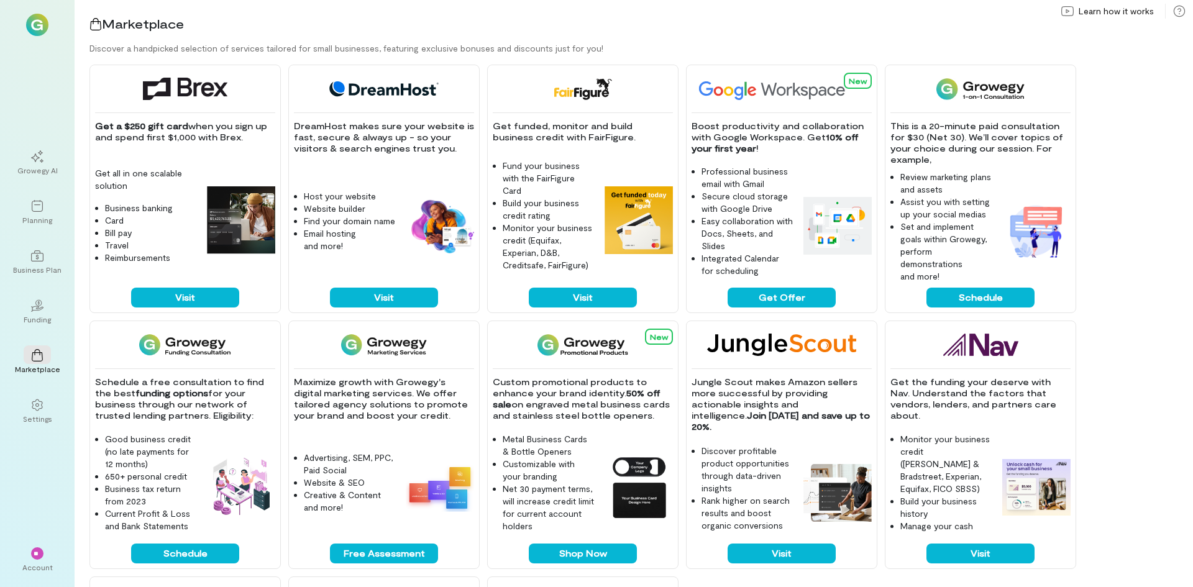
click at [591, 542] on div "New Custom promotional products to enhance your brand identity. 50% off sale on…" at bounding box center [582, 445] width 191 height 249
click at [597, 562] on button "Shop Now" at bounding box center [583, 554] width 108 height 20
click at [529, 544] on button "Shop Now" at bounding box center [583, 554] width 108 height 20
click at [17, 173] on div "Growegy AI" at bounding box center [37, 170] width 40 height 10
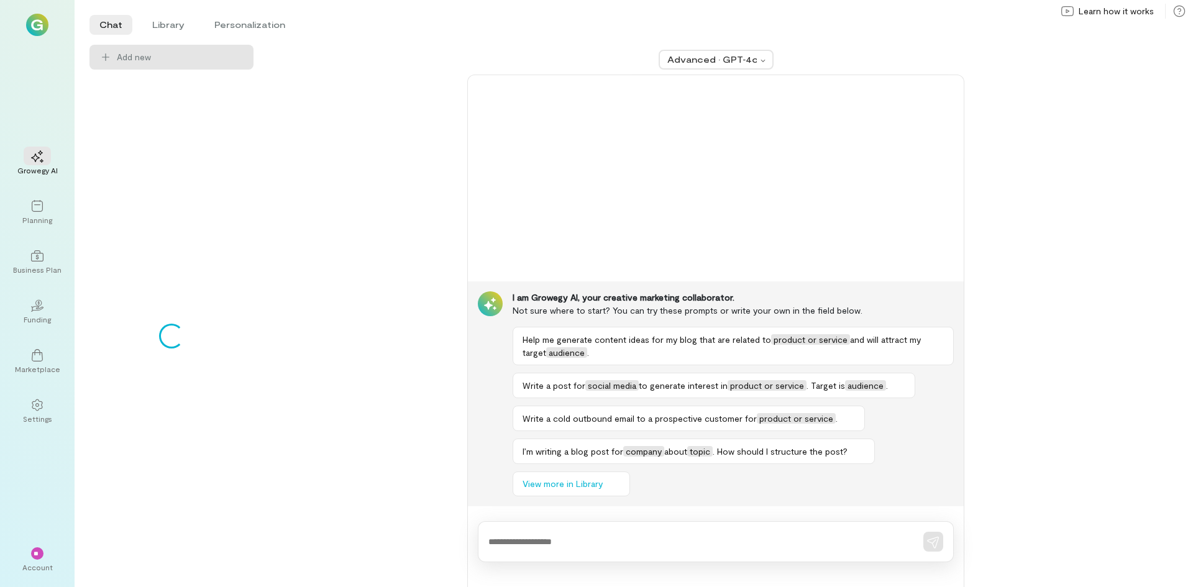
click at [583, 545] on textarea at bounding box center [698, 542] width 420 height 13
type textarea "**********"
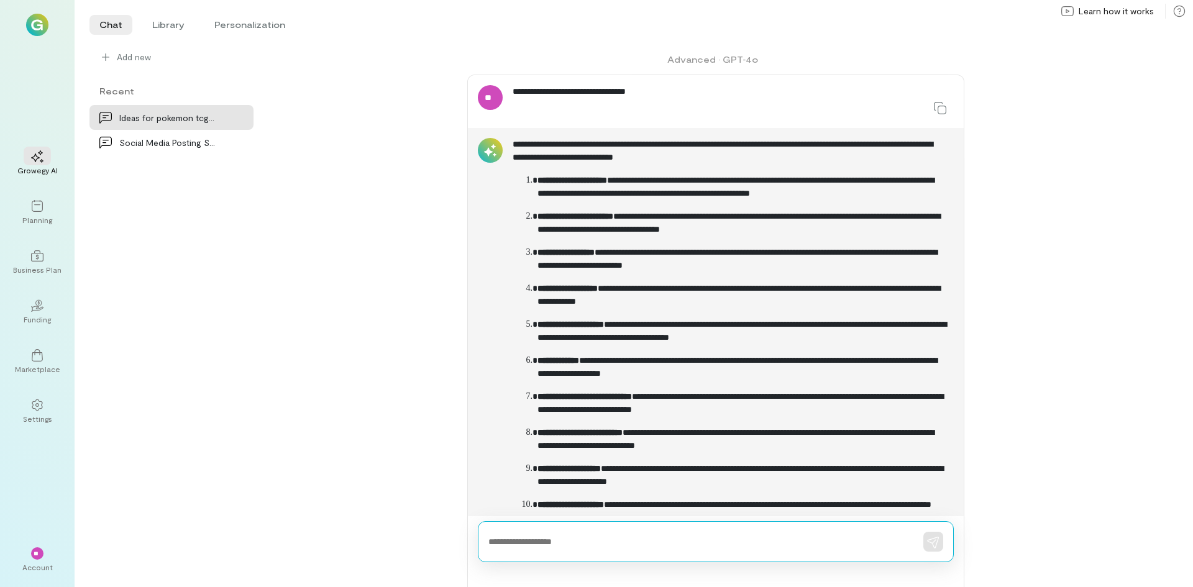
click at [715, 543] on textarea at bounding box center [698, 542] width 420 height 13
type textarea "*"
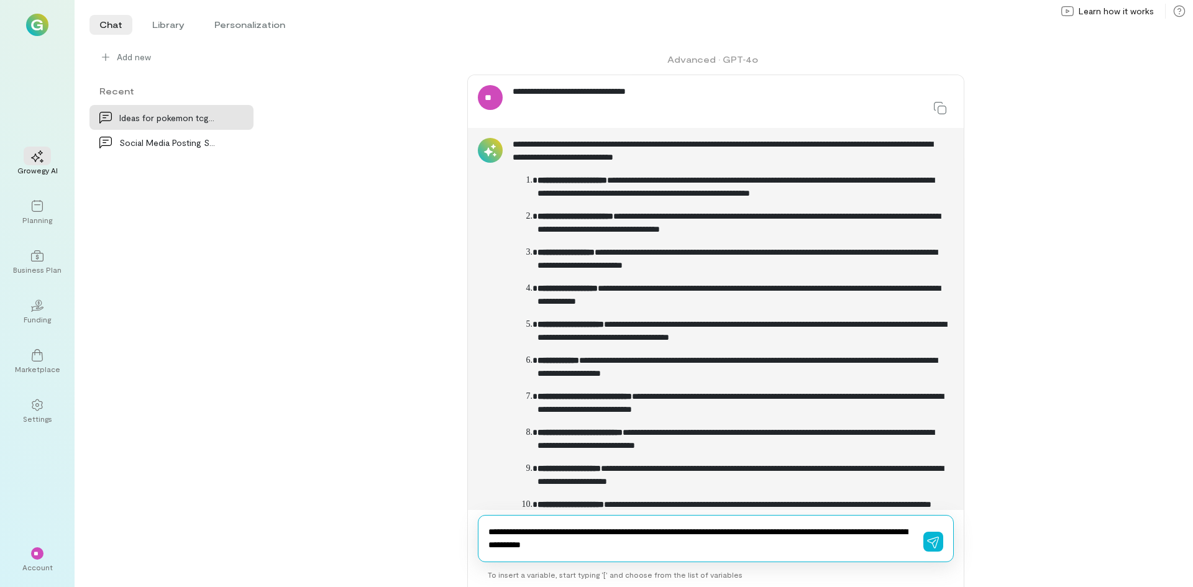
type textarea "**********"
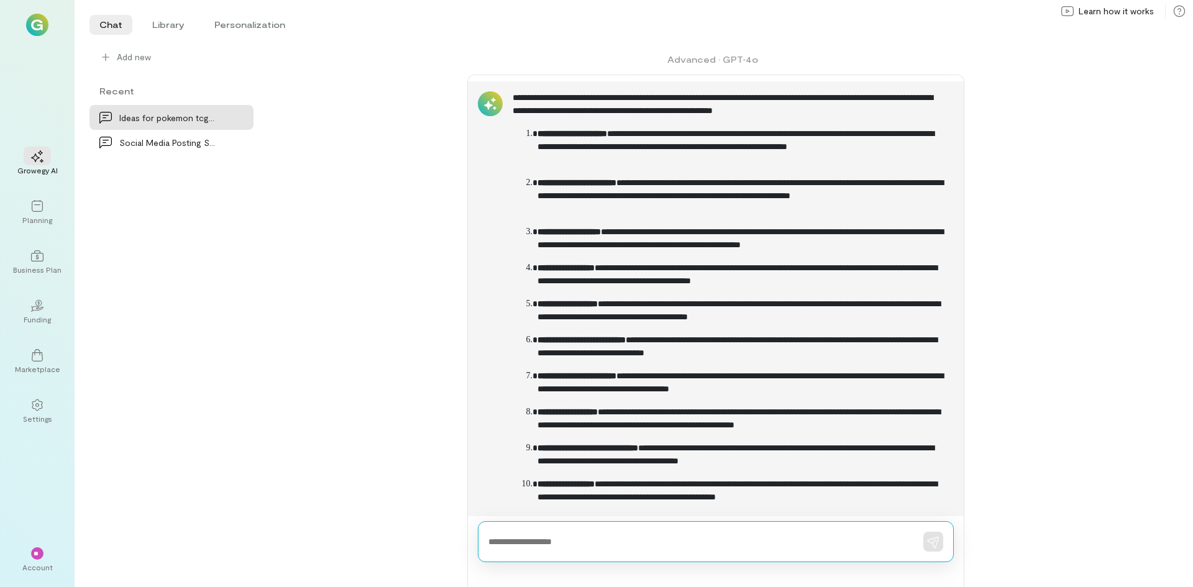
scroll to position [771, 0]
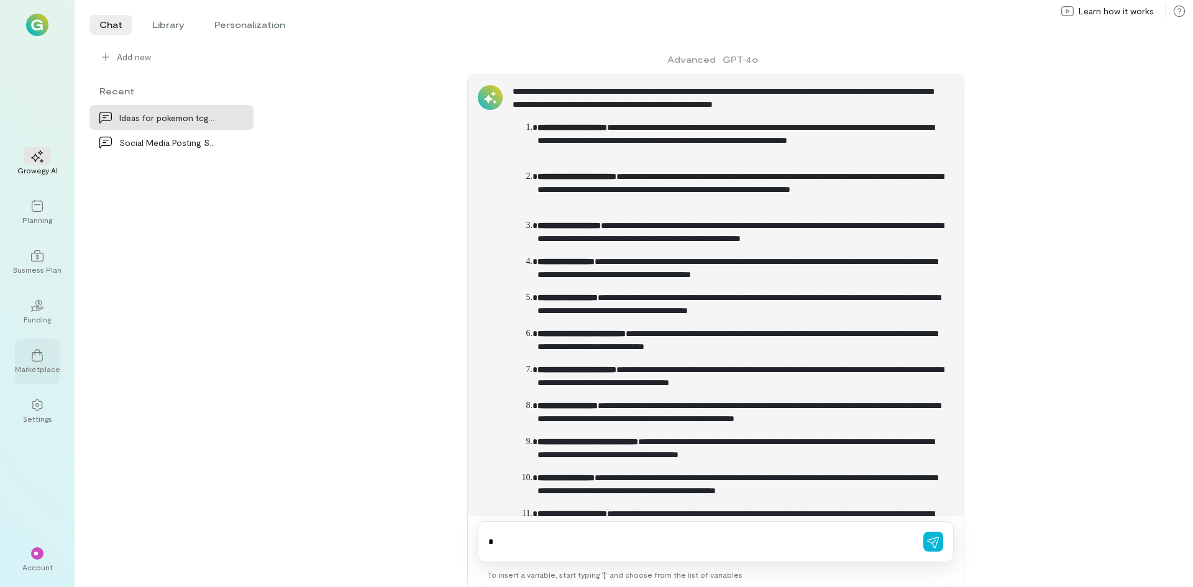
click at [40, 349] on icon at bounding box center [37, 355] width 12 height 12
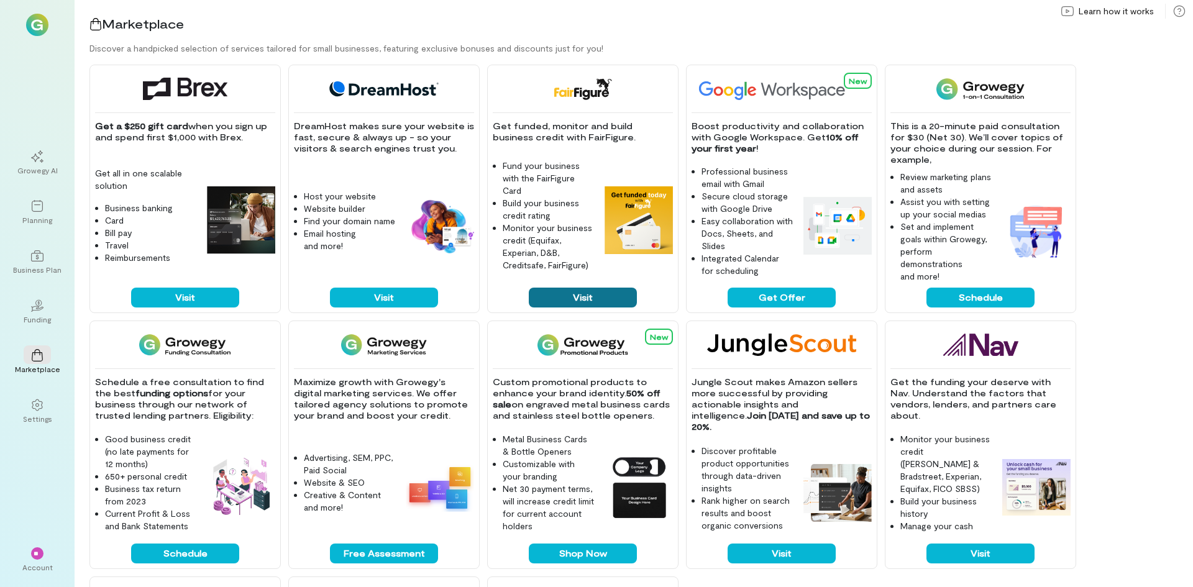
click at [581, 288] on button "Visit" at bounding box center [583, 298] width 108 height 20
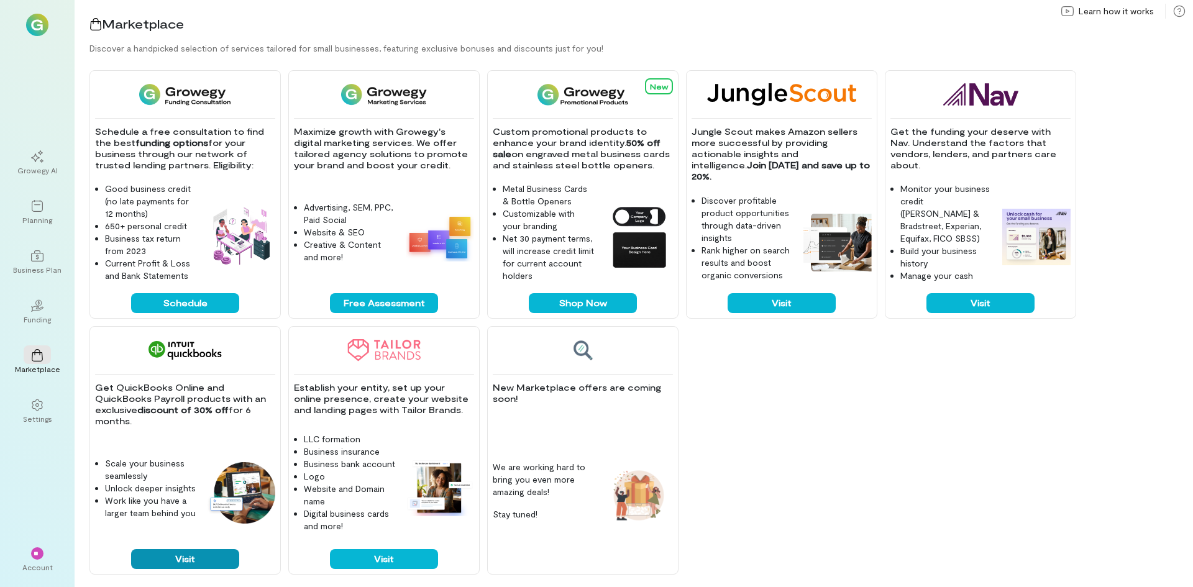
scroll to position [253, 0]
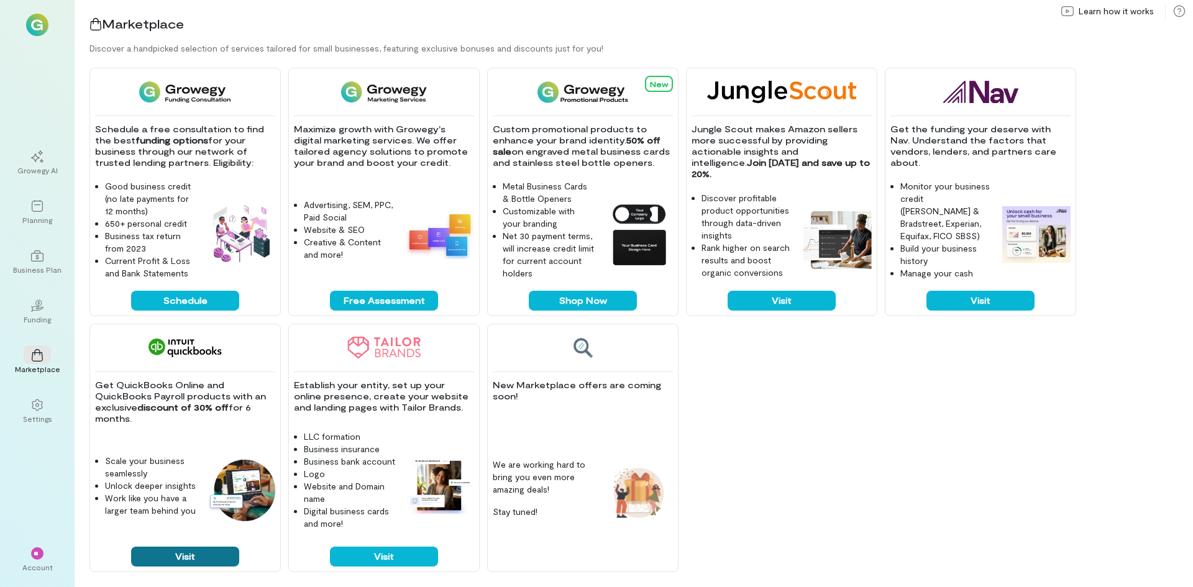
click at [194, 553] on button "Visit" at bounding box center [185, 557] width 108 height 20
